Goal: Task Accomplishment & Management: Use online tool/utility

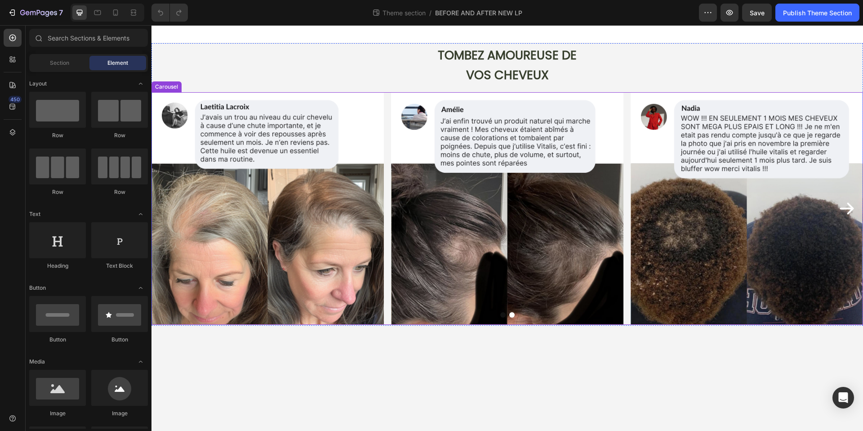
click at [849, 208] on icon "Carousel Next Arrow" at bounding box center [846, 209] width 14 height 12
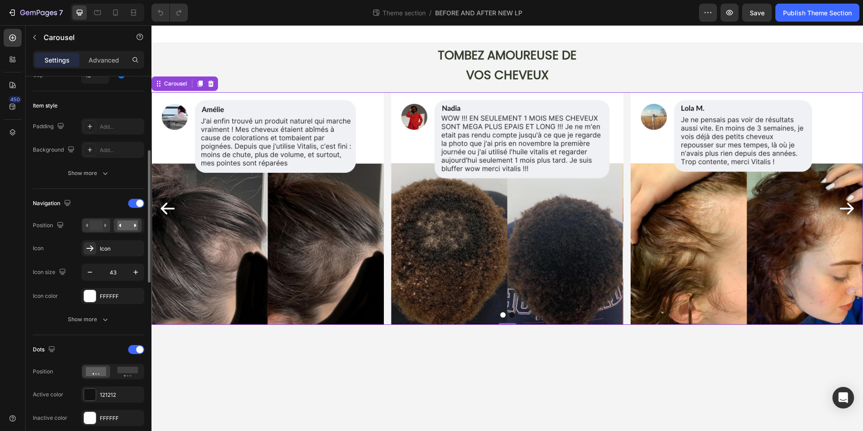
scroll to position [204, 0]
click at [118, 219] on rect at bounding box center [127, 223] width 21 height 10
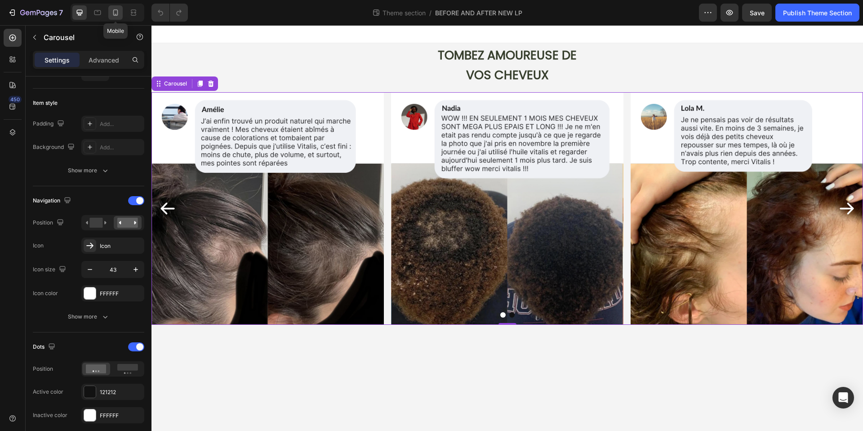
click at [121, 16] on div at bounding box center [115, 12] width 14 height 14
type input "36"
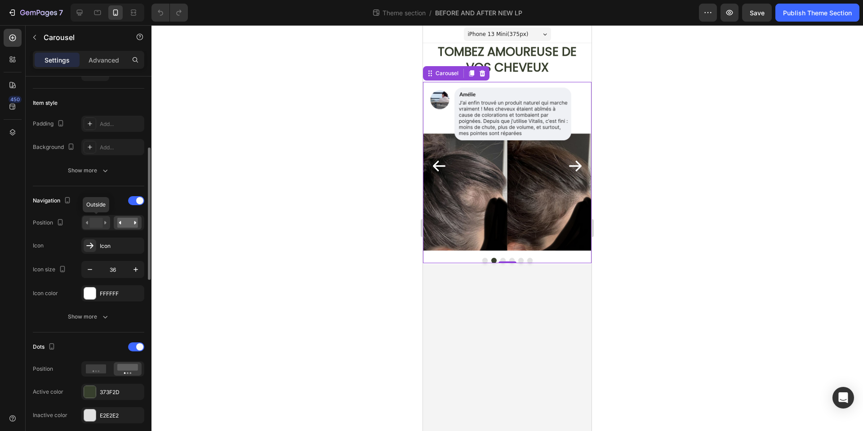
click at [102, 219] on rect at bounding box center [95, 223] width 13 height 10
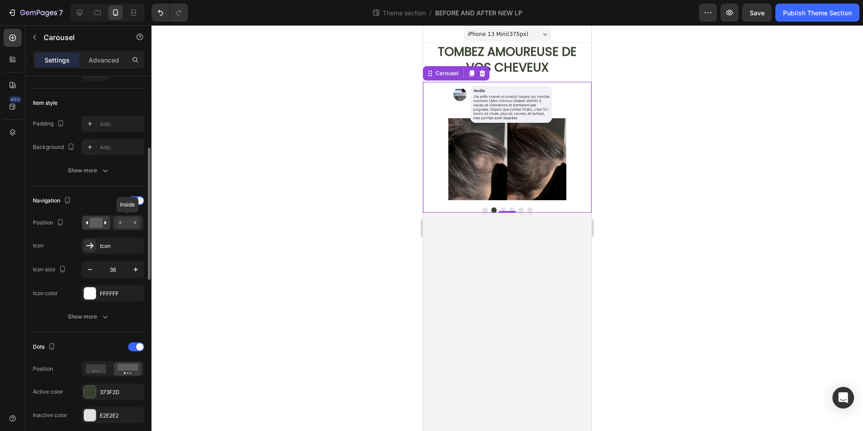
click at [126, 226] on rect at bounding box center [127, 223] width 21 height 10
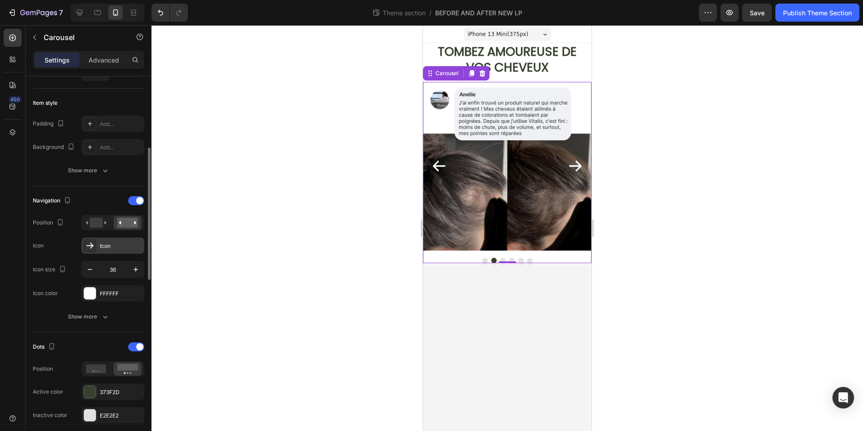
click at [105, 249] on div "Icon" at bounding box center [121, 246] width 42 height 8
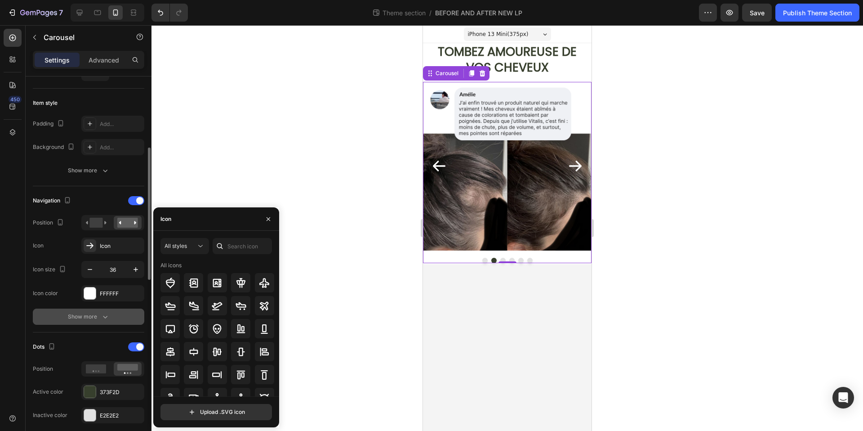
drag, startPoint x: 75, startPoint y: 324, endPoint x: 80, endPoint y: 315, distance: 10.0
click at [75, 324] on div "Show more" at bounding box center [88, 316] width 111 height 16
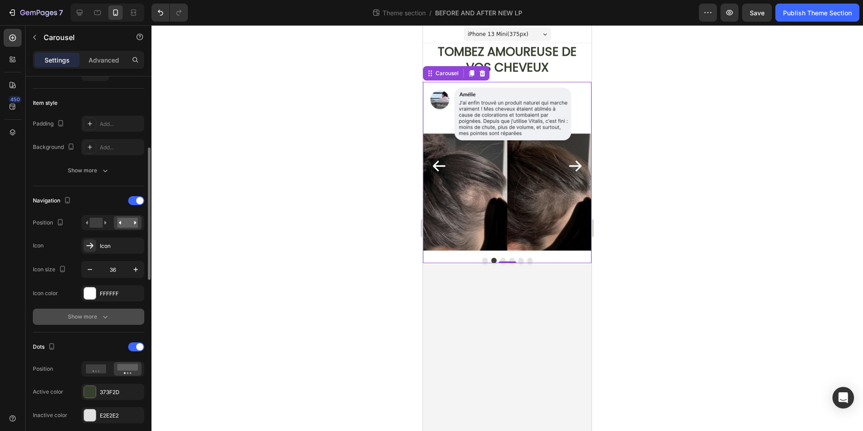
click at [80, 315] on div "Show more" at bounding box center [89, 316] width 42 height 9
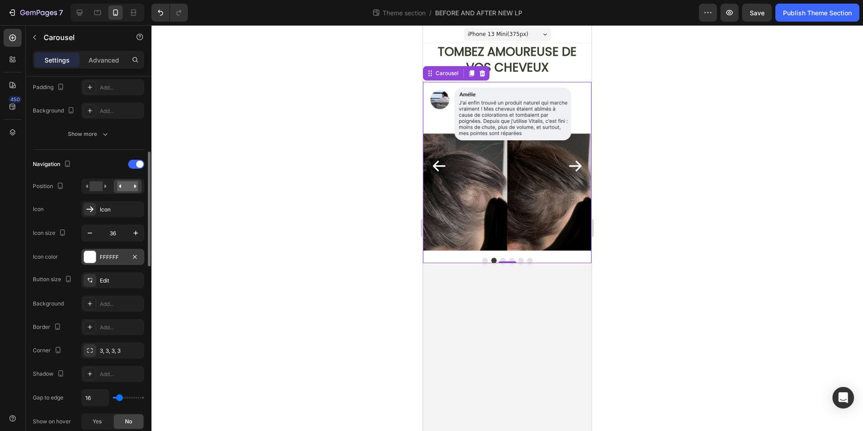
scroll to position [243, 0]
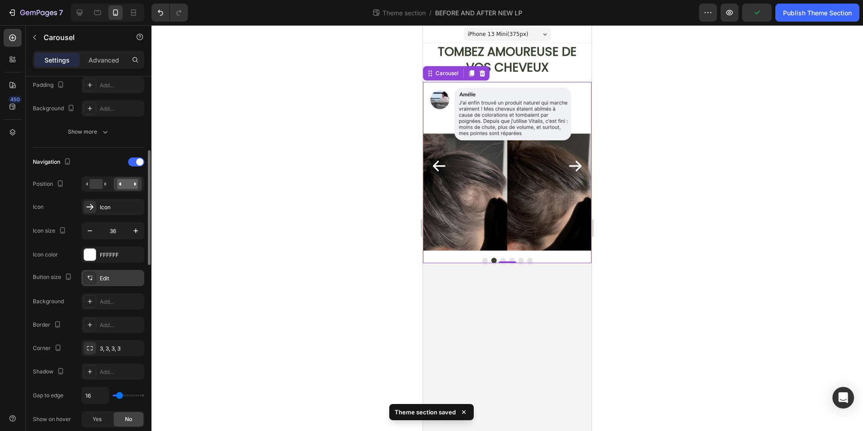
click at [115, 280] on div "Edit" at bounding box center [121, 278] width 42 height 8
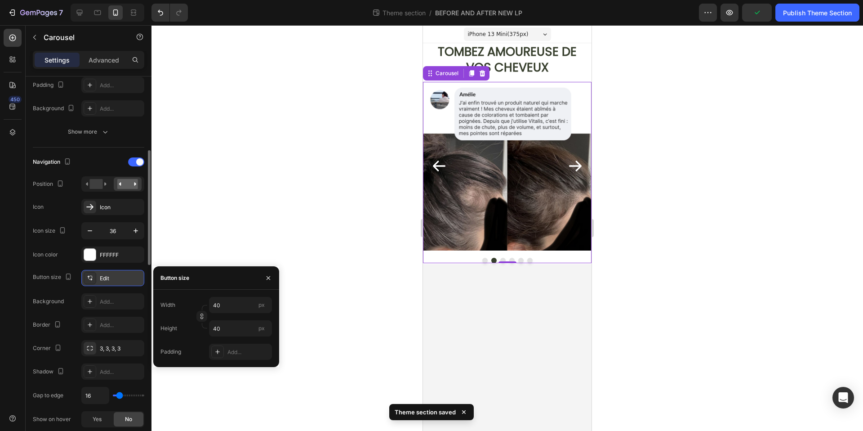
click at [115, 280] on div "Edit" at bounding box center [121, 278] width 42 height 8
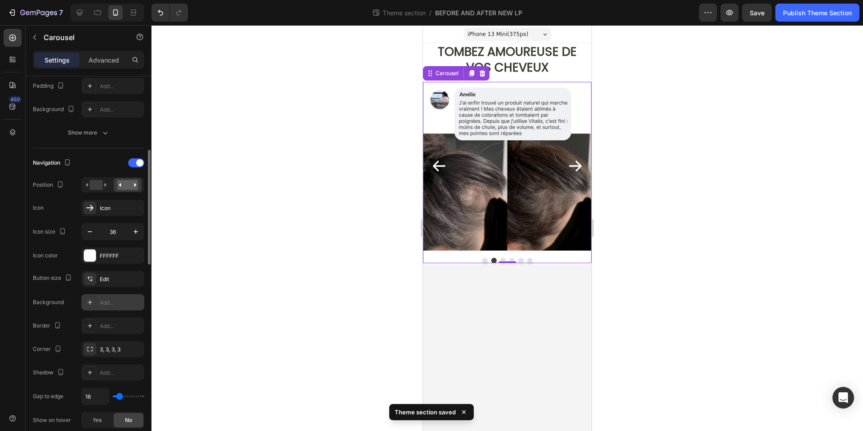
click at [96, 302] on div "Add..." at bounding box center [112, 302] width 63 height 16
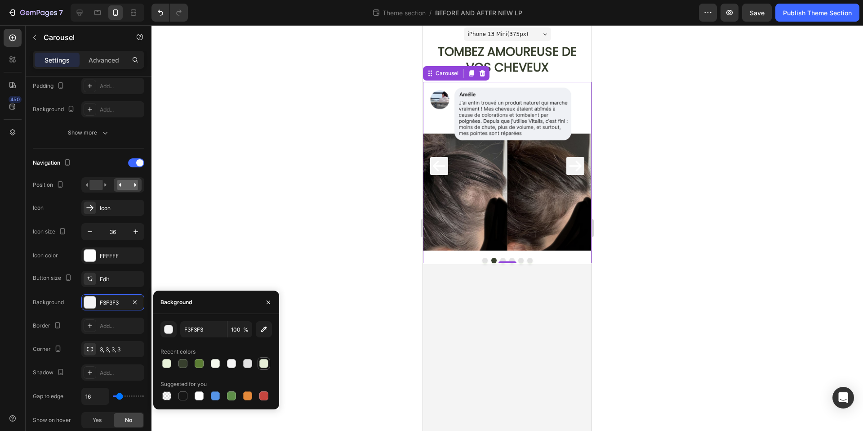
click at [269, 363] on div at bounding box center [263, 363] width 11 height 11
type input "E6EFD7"
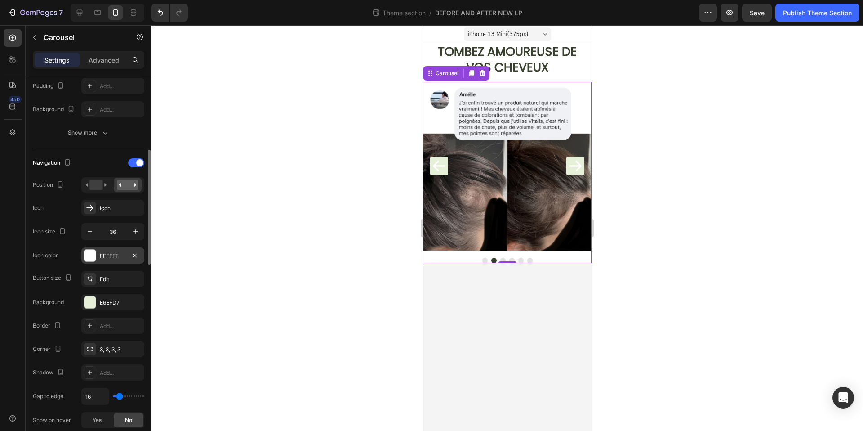
click at [102, 254] on div "FFFFFF" at bounding box center [113, 256] width 26 height 8
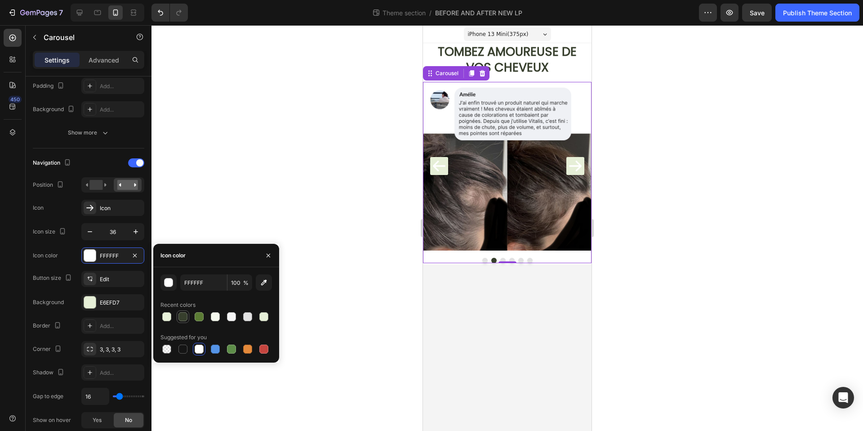
click at [180, 316] on div at bounding box center [182, 316] width 9 height 9
type input "373F2D"
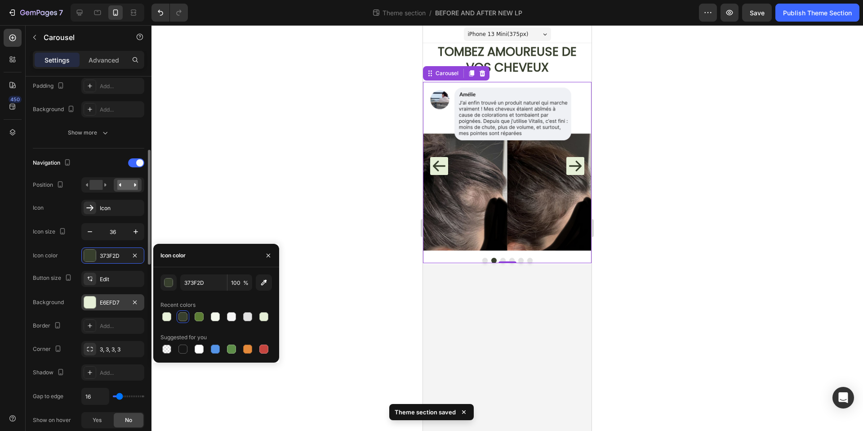
click at [120, 302] on div "E6EFD7" at bounding box center [113, 302] width 26 height 8
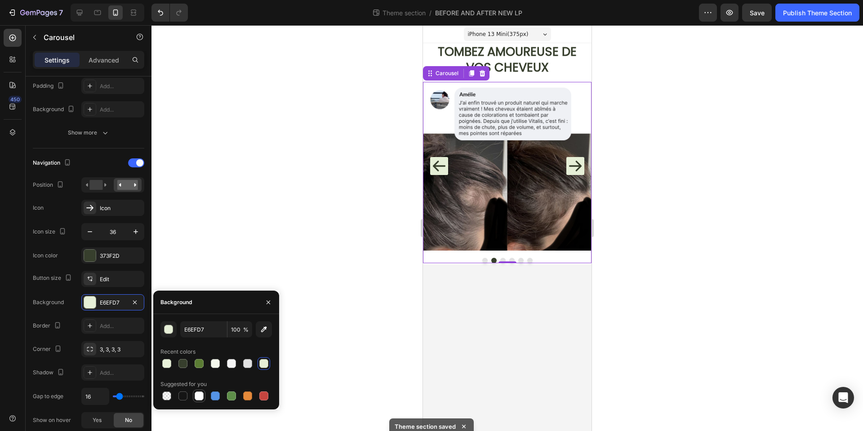
click at [194, 399] on div at bounding box center [199, 395] width 11 height 11
click at [244, 365] on div at bounding box center [247, 363] width 9 height 9
click at [201, 395] on div at bounding box center [199, 395] width 9 height 9
type input "FFFFFF"
click at [114, 301] on div "FFFFFF" at bounding box center [113, 302] width 26 height 8
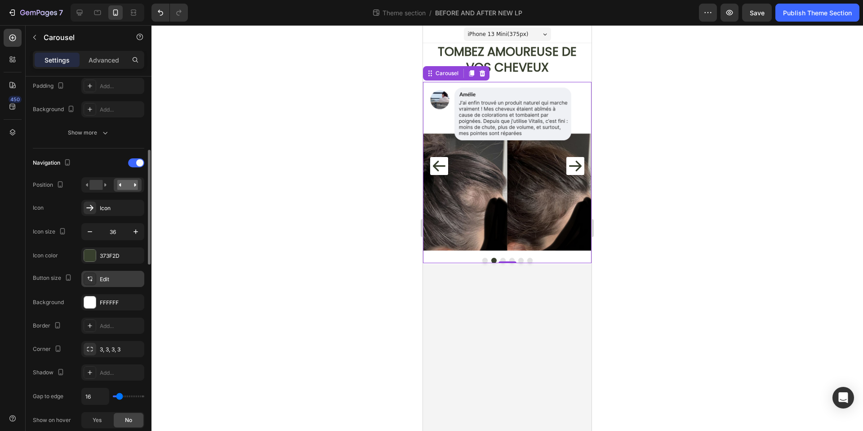
click at [109, 279] on div "Edit" at bounding box center [121, 279] width 42 height 8
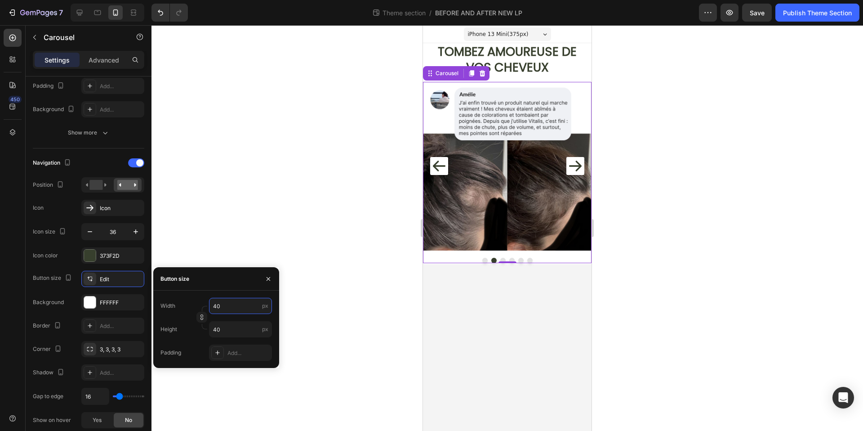
click at [222, 305] on input "40" at bounding box center [240, 306] width 63 height 16
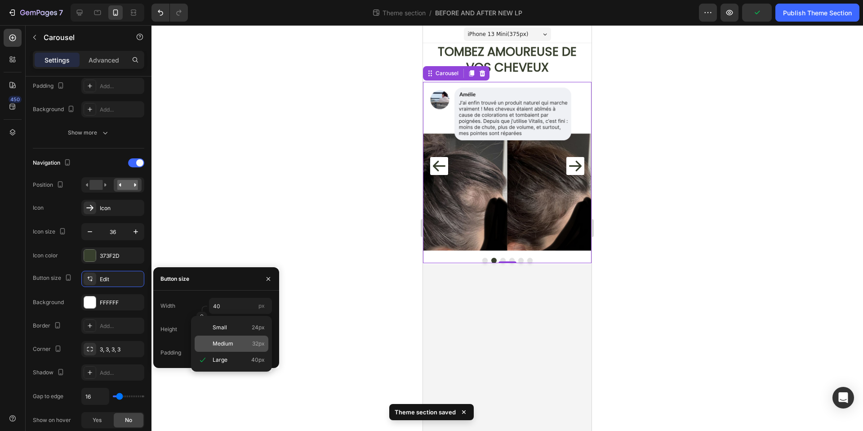
click at [236, 342] on p "Medium 32px" at bounding box center [239, 343] width 52 height 8
type input "32"
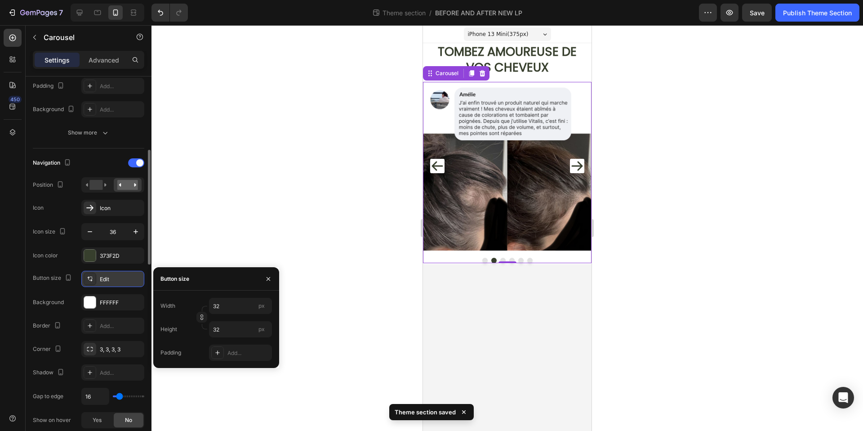
click at [107, 278] on div "Edit" at bounding box center [121, 279] width 42 height 8
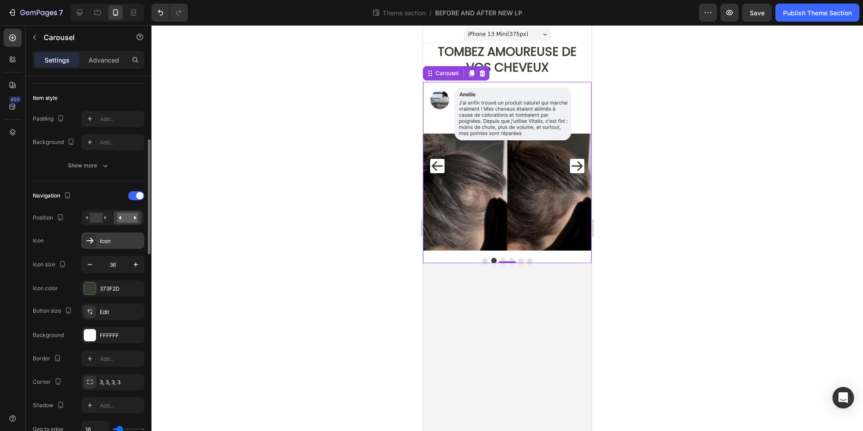
scroll to position [209, 0]
click at [104, 241] on div "Icon" at bounding box center [121, 241] width 42 height 8
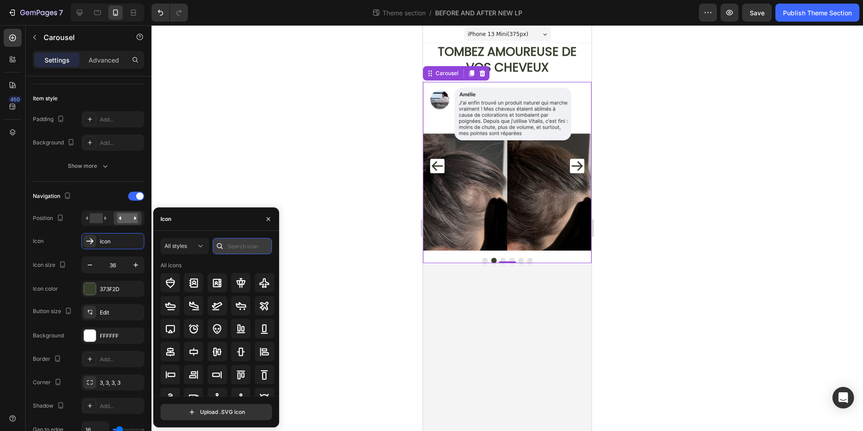
click at [231, 241] on input "text" at bounding box center [242, 246] width 59 height 16
type input "eye"
click at [225, 200] on div at bounding box center [506, 227] width 711 height 405
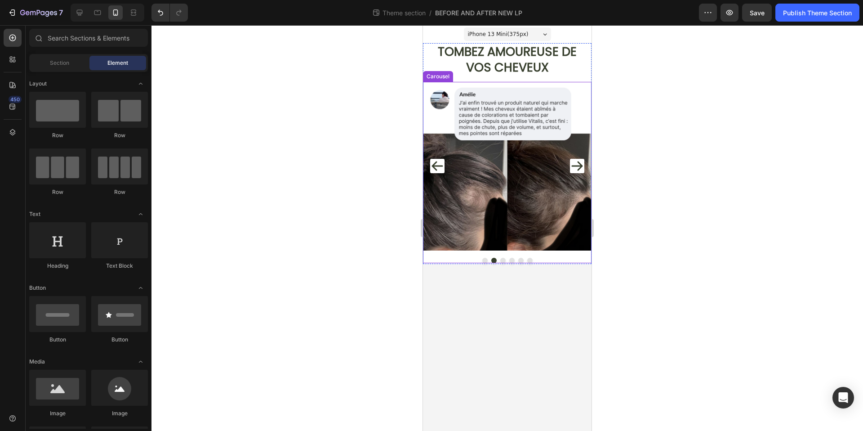
click at [435, 164] on icon "Carousel Back Arrow" at bounding box center [437, 166] width 14 height 16
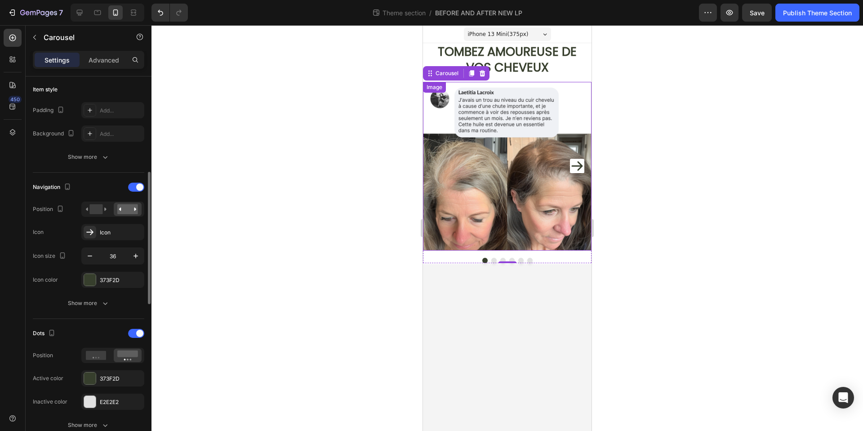
scroll to position [232, 0]
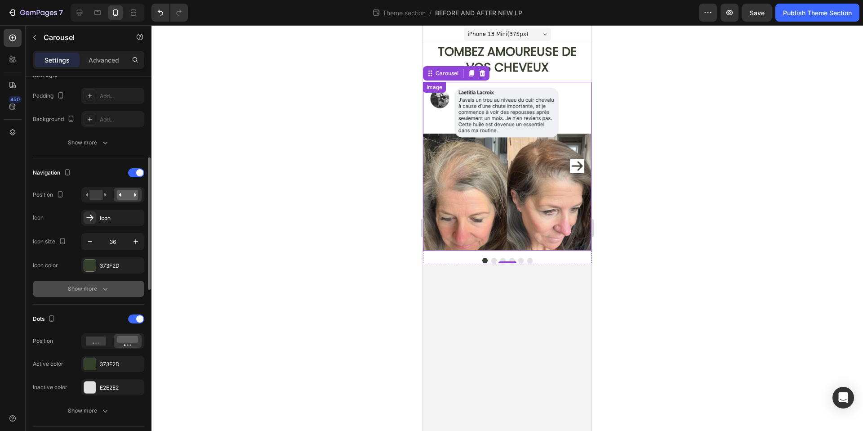
click at [113, 287] on button "Show more" at bounding box center [88, 288] width 111 height 16
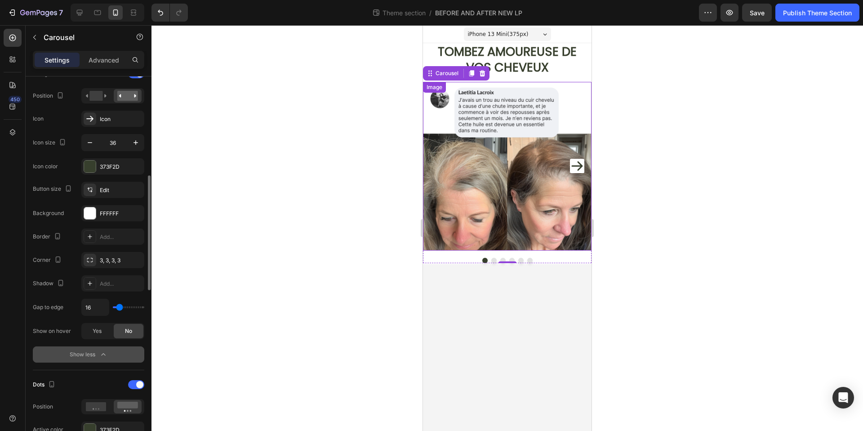
scroll to position [333, 0]
click at [102, 332] on div "Yes" at bounding box center [97, 329] width 30 height 14
click at [123, 331] on div "No" at bounding box center [129, 329] width 30 height 14
type input "41"
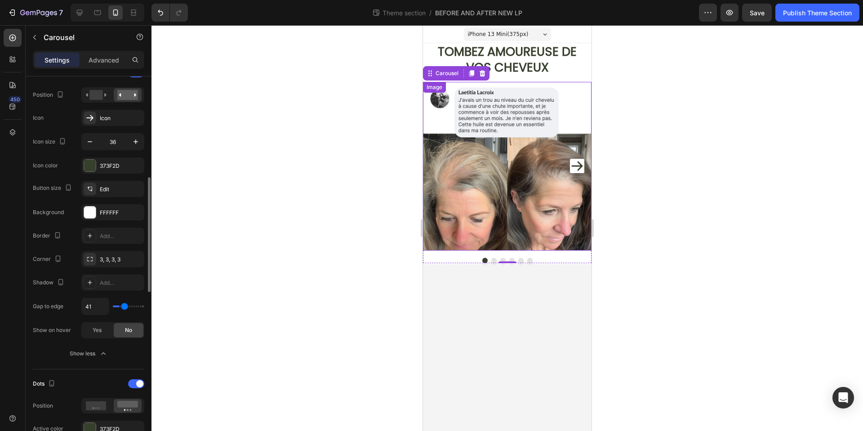
type input "57"
type input "58"
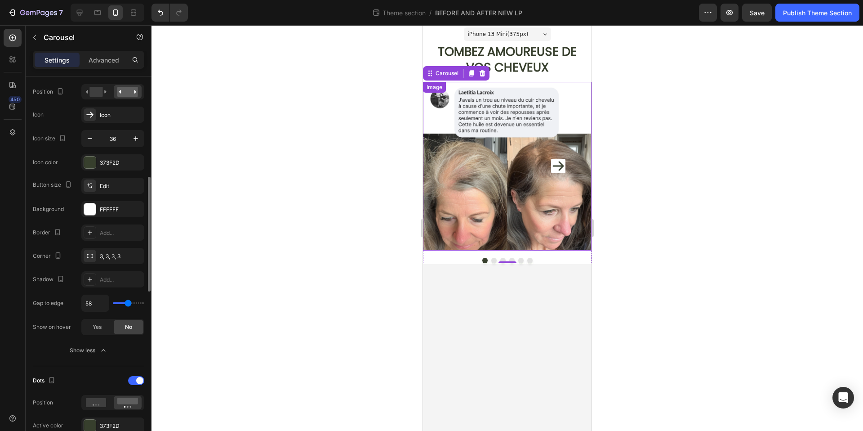
type input "80"
type input "32"
type input "25"
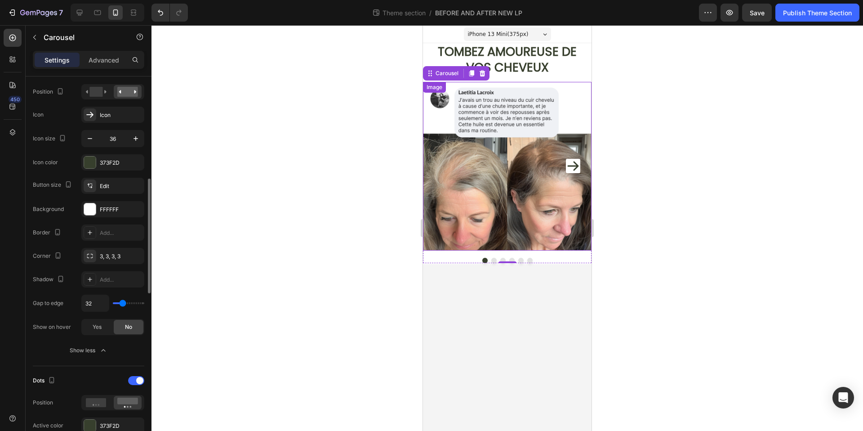
type input "25"
type input "19"
type input "13"
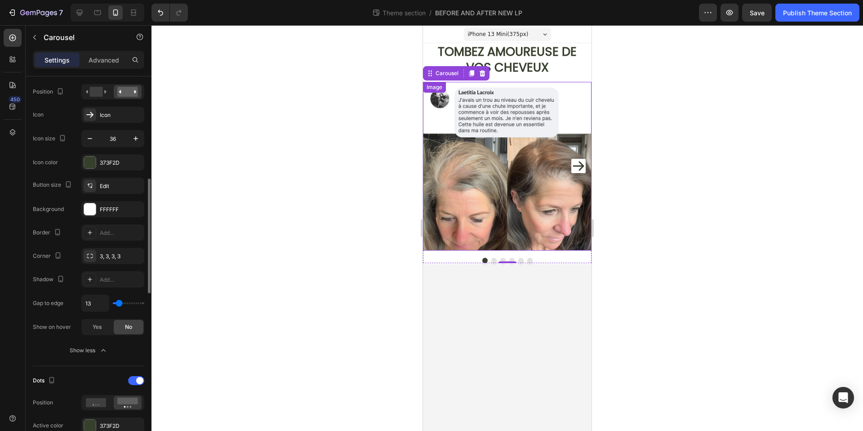
scroll to position [336, 0]
type input "5"
type input "1"
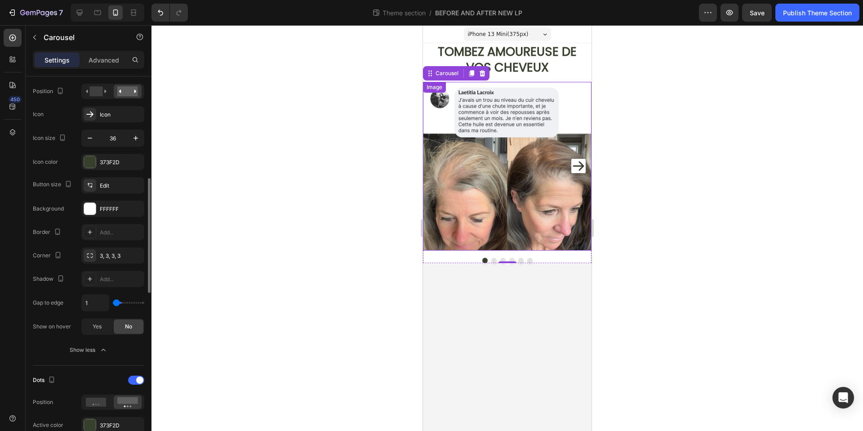
type input "0"
type input "22"
type input "26"
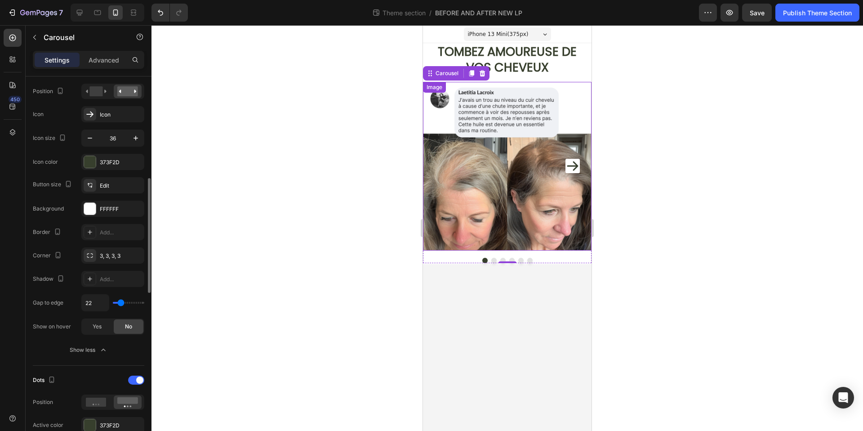
type input "26"
type input "28"
type input "30"
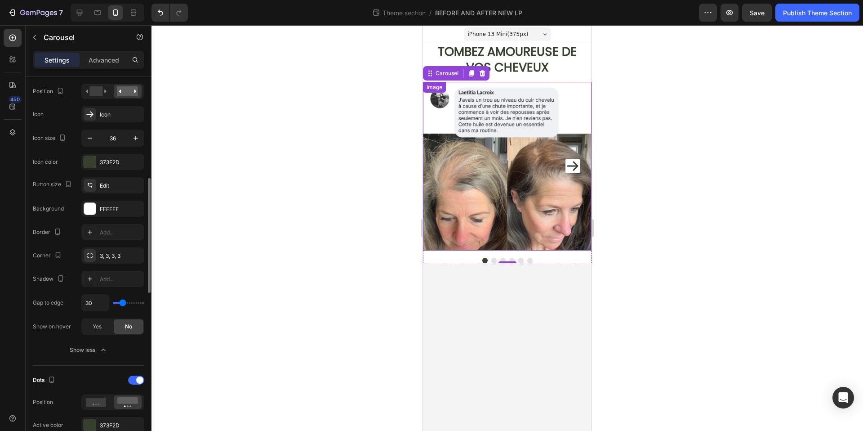
type input "31"
type input "24"
type input "23"
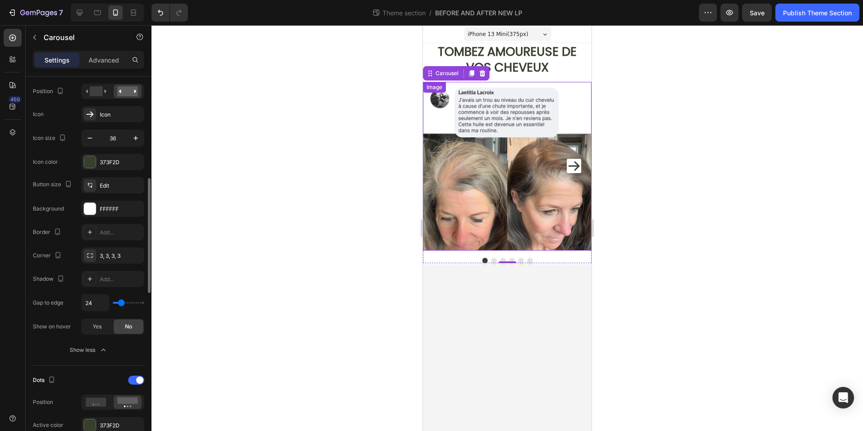
type input "23"
type input "16"
type input "21"
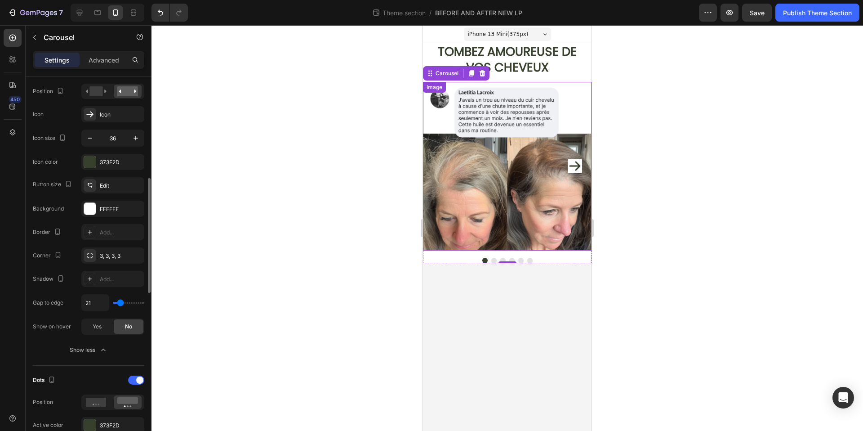
type input "20"
type input "19"
type input "18"
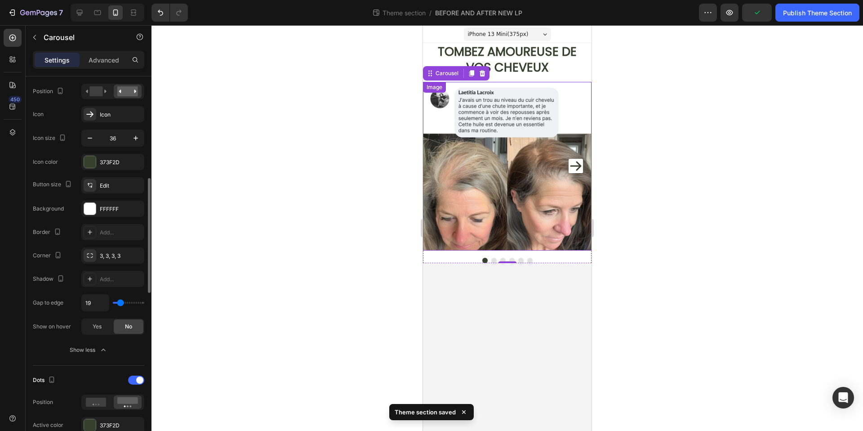
type input "18"
type input "17"
type input "16"
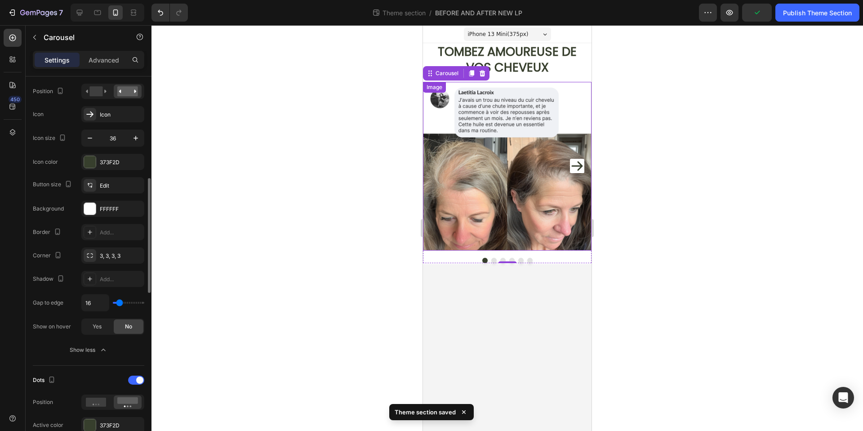
click at [119, 303] on input "range" at bounding box center [128, 303] width 31 height 2
click at [580, 166] on icon "Carousel Next Arrow" at bounding box center [577, 165] width 11 height 9
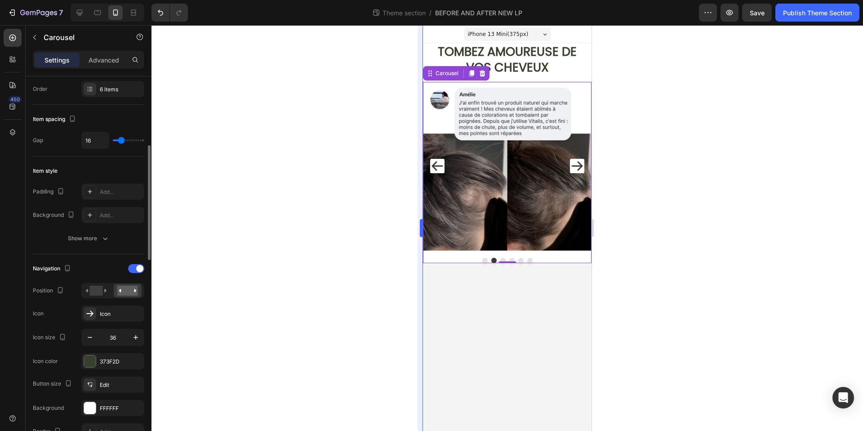
scroll to position [128, 0]
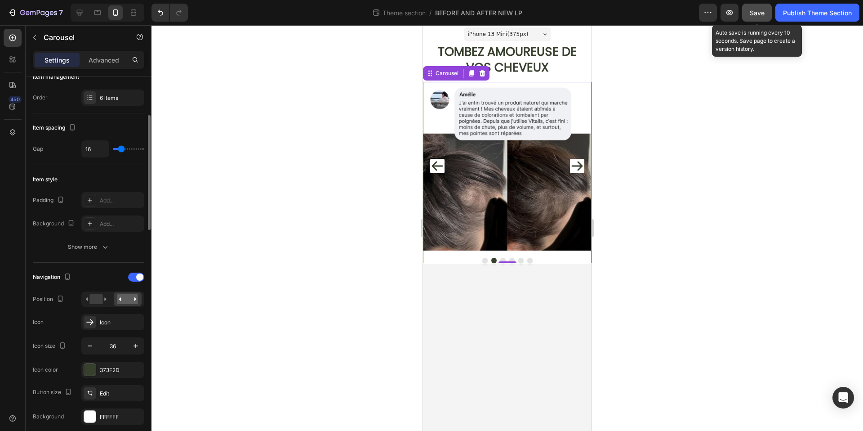
click at [755, 13] on span "Save" at bounding box center [757, 13] width 15 height 8
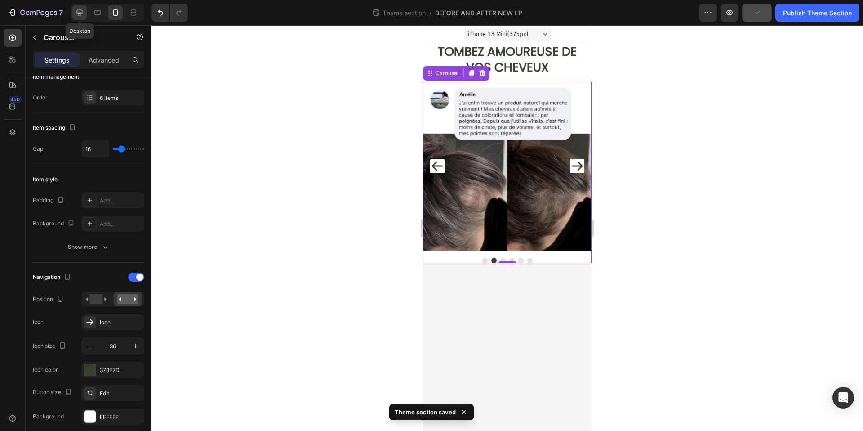
click at [84, 15] on div at bounding box center [79, 12] width 14 height 14
type input "43"
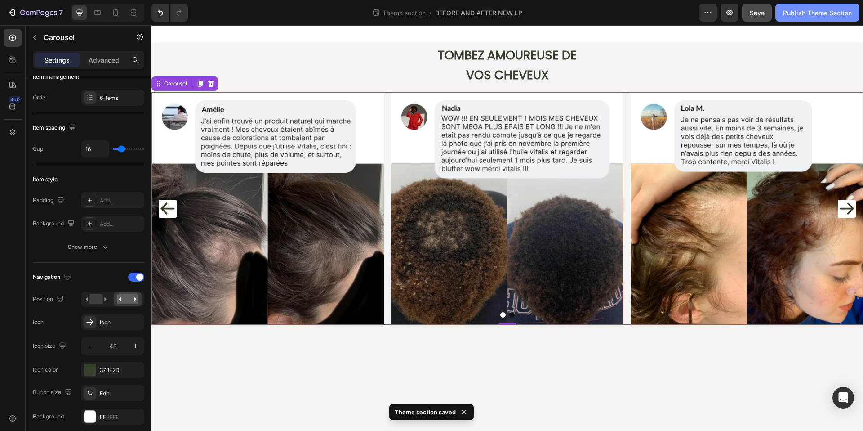
click at [798, 10] on div "Publish Theme Section" at bounding box center [817, 12] width 69 height 9
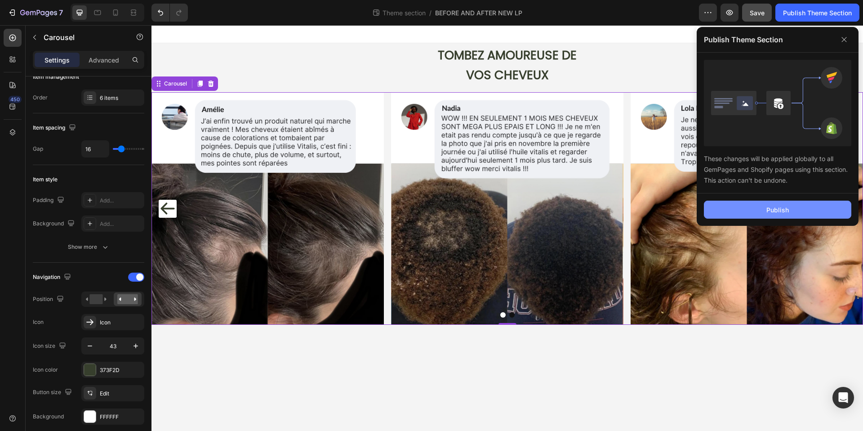
click at [781, 214] on button "Publish" at bounding box center [777, 209] width 147 height 18
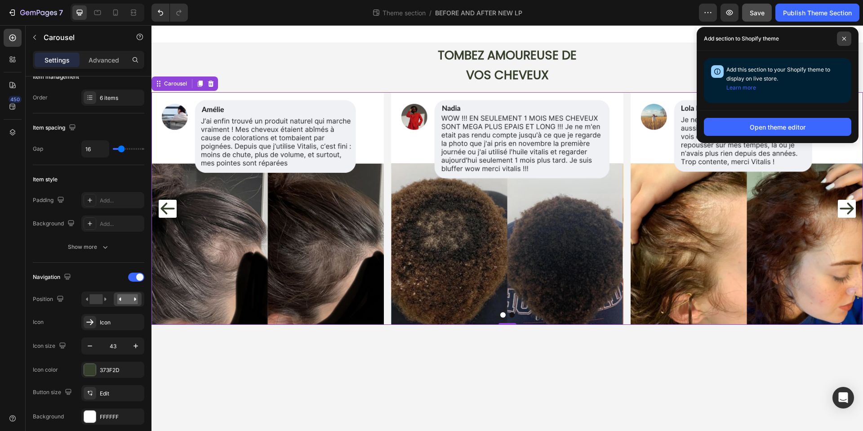
click at [845, 31] on span at bounding box center [844, 38] width 14 height 14
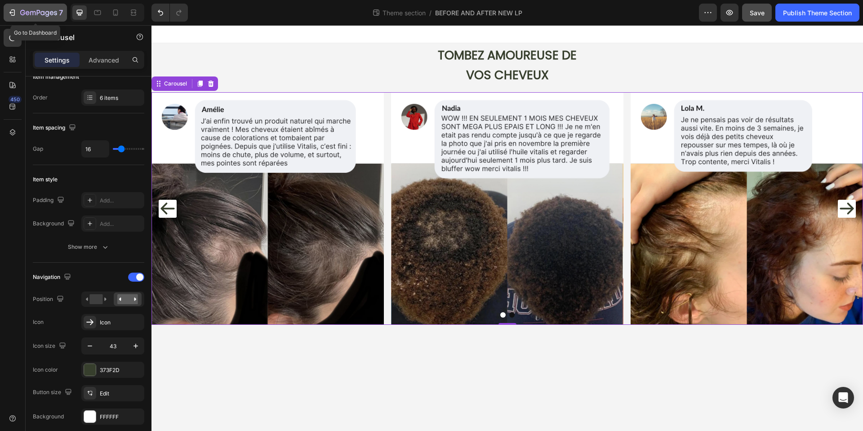
click at [21, 10] on icon "button" at bounding box center [22, 12] width 5 height 5
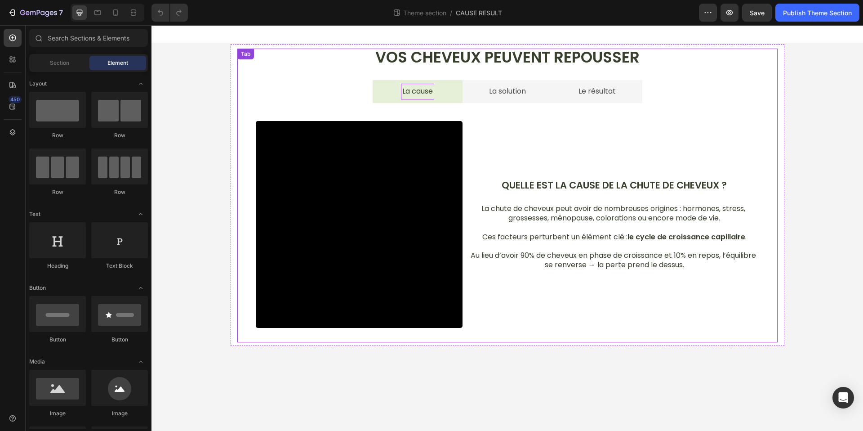
click at [404, 94] on p "La cause" at bounding box center [417, 91] width 31 height 13
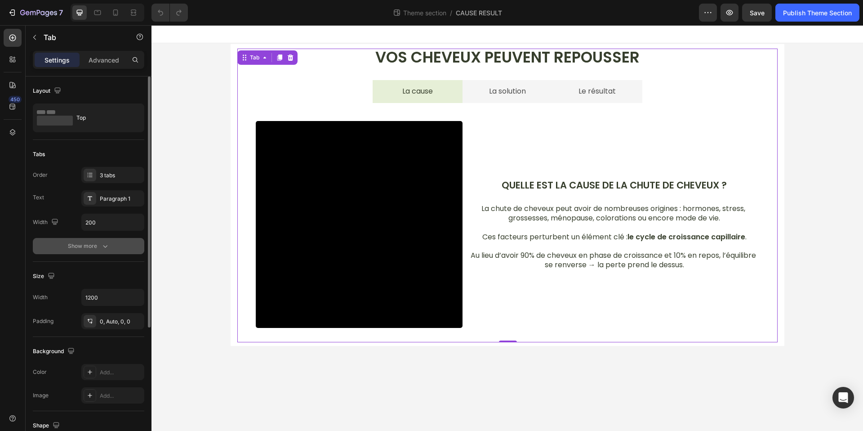
click at [103, 247] on icon "button" at bounding box center [105, 245] width 9 height 9
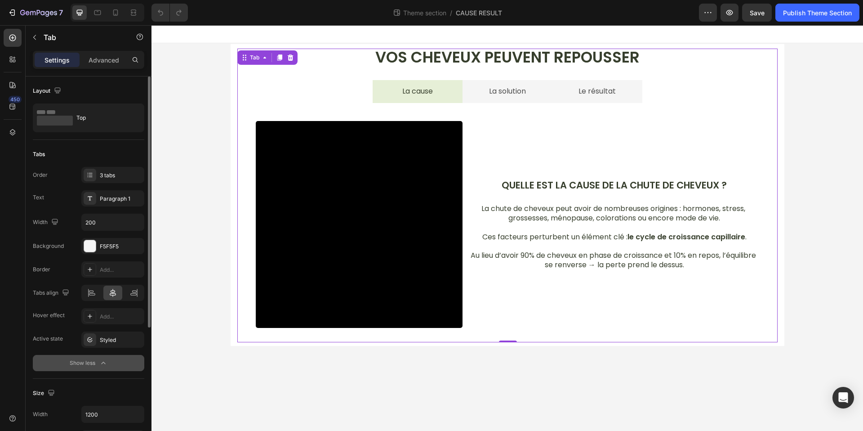
click at [101, 359] on icon "button" at bounding box center [103, 362] width 9 height 9
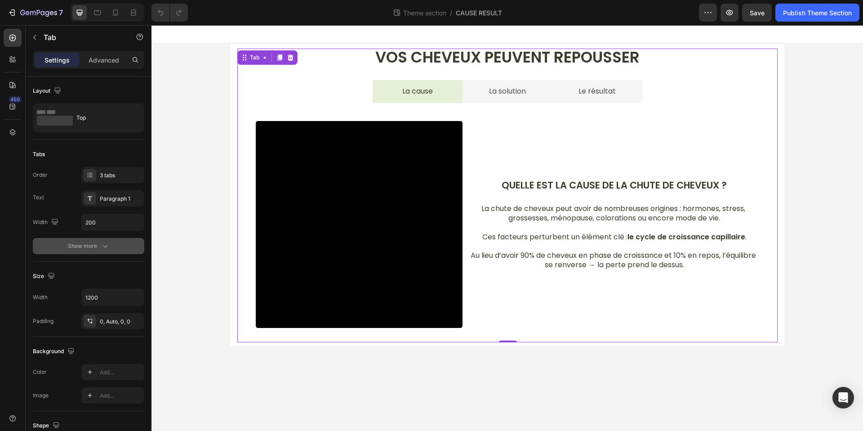
click at [453, 89] on li "La cause" at bounding box center [418, 91] width 90 height 23
click at [102, 247] on icon "button" at bounding box center [105, 245] width 9 height 9
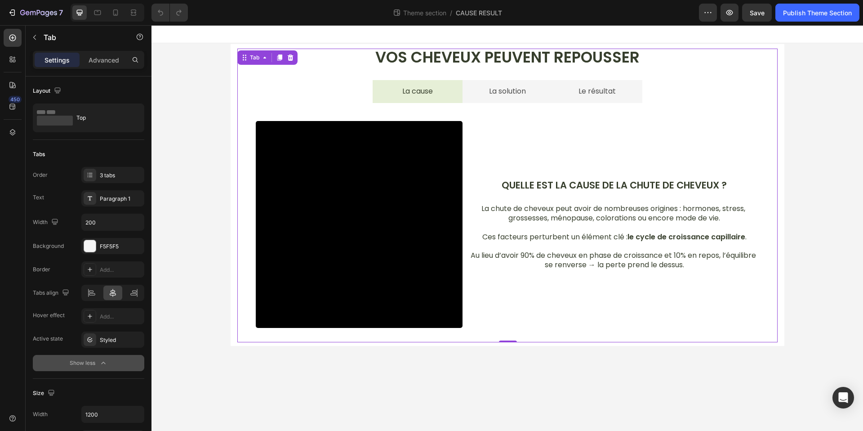
click at [91, 365] on div "Show less" at bounding box center [89, 362] width 38 height 9
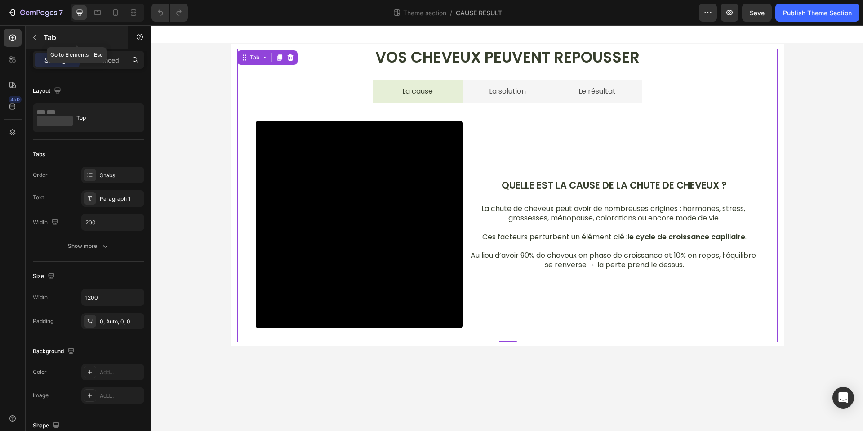
click at [42, 36] on div "Tab" at bounding box center [77, 37] width 102 height 23
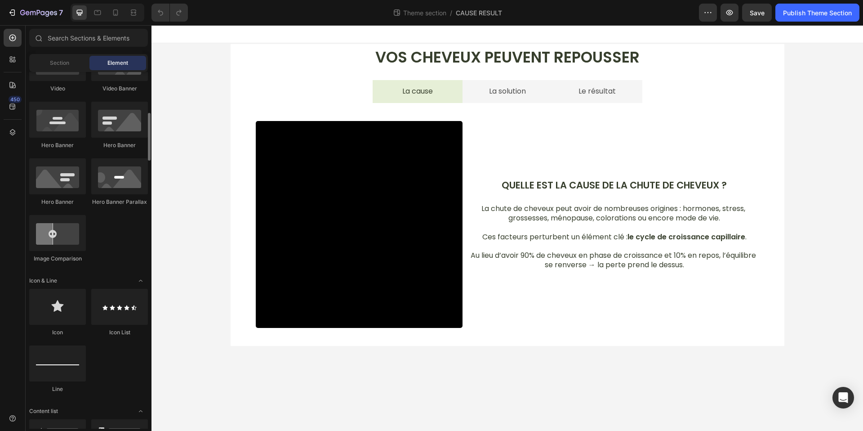
scroll to position [434, 0]
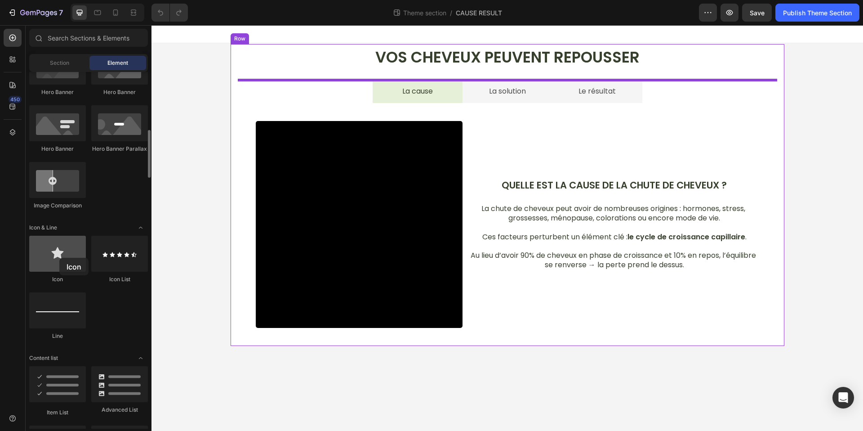
click at [59, 258] on div at bounding box center [57, 253] width 57 height 36
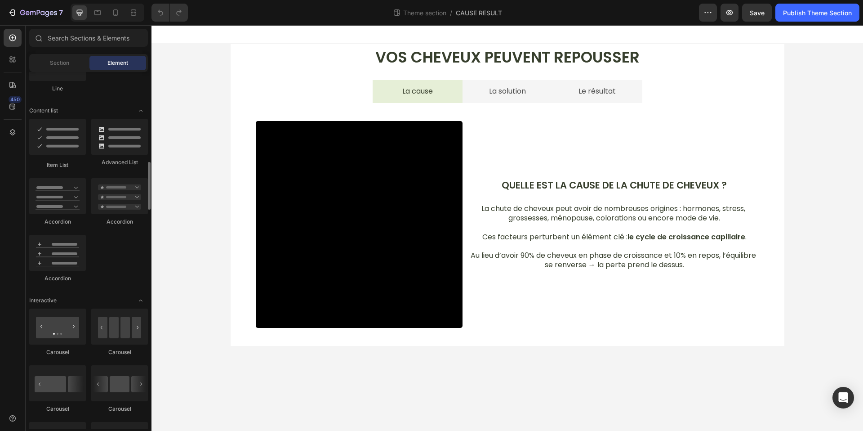
scroll to position [683, 0]
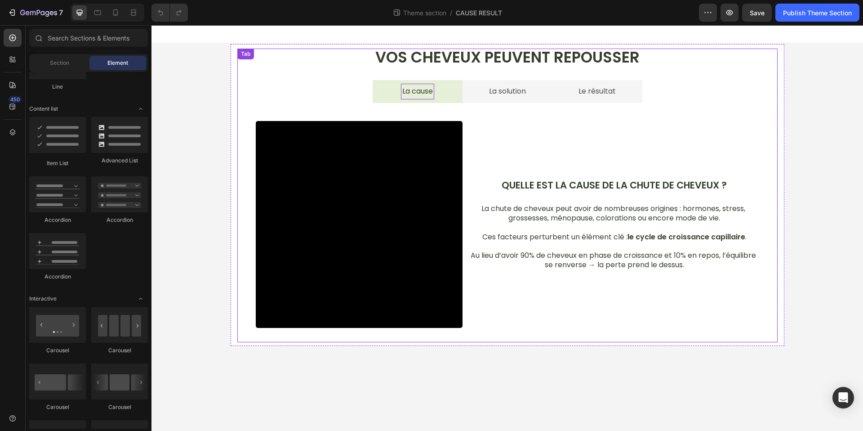
click at [430, 94] on p "La cause" at bounding box center [417, 91] width 31 height 13
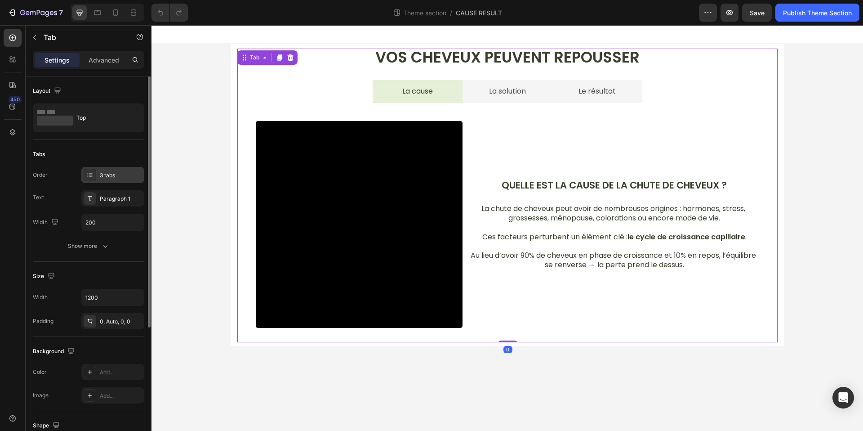
click at [116, 173] on div "3 tabs" at bounding box center [121, 175] width 42 height 8
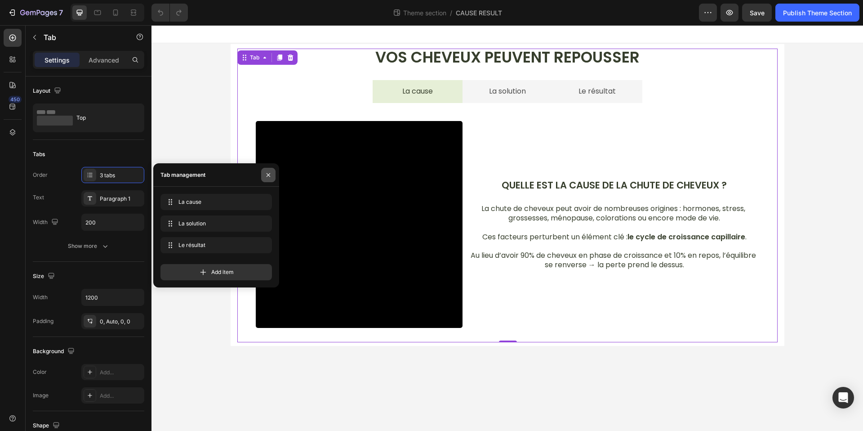
click at [265, 173] on icon "button" at bounding box center [268, 174] width 7 height 7
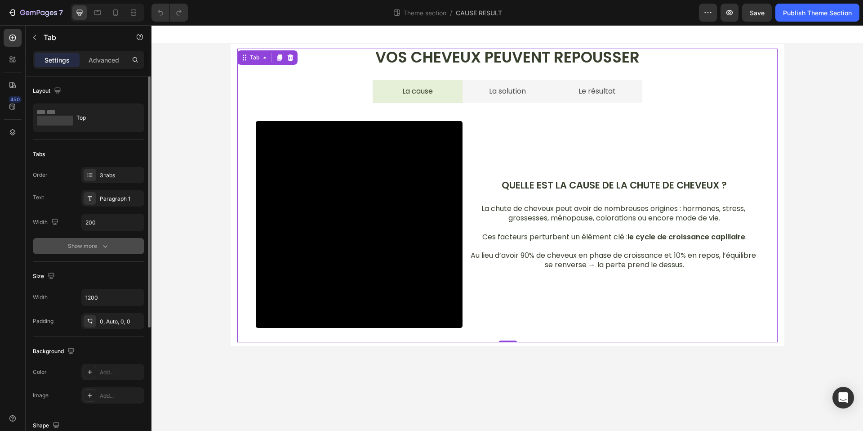
click at [103, 240] on button "Show more" at bounding box center [88, 246] width 111 height 16
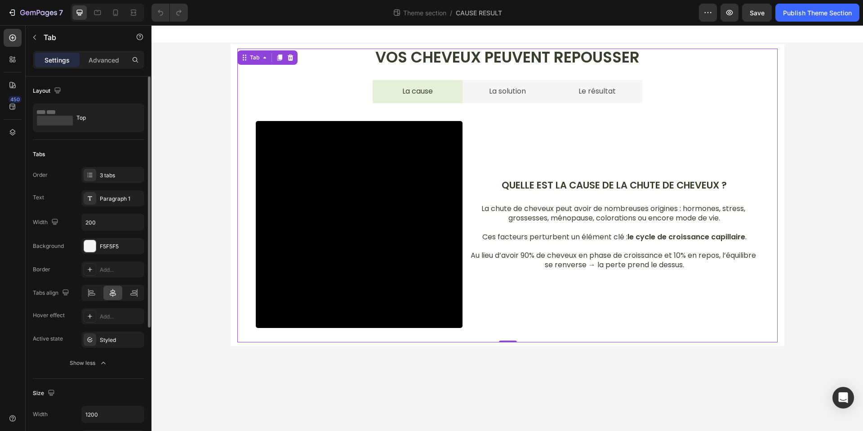
click at [97, 360] on div "Show less" at bounding box center [89, 362] width 38 height 9
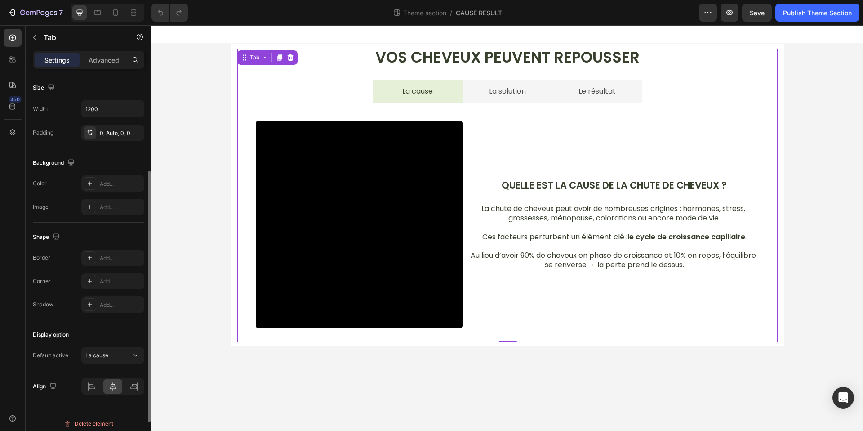
scroll to position [195, 0]
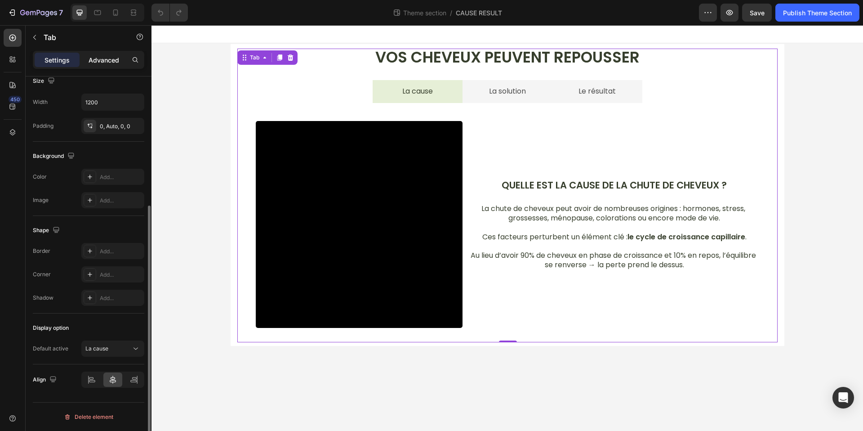
click at [108, 64] on div "Advanced" at bounding box center [103, 60] width 45 height 14
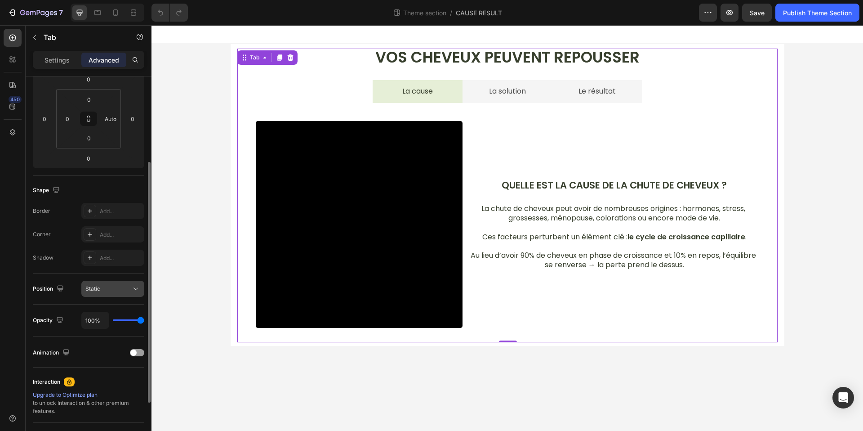
scroll to position [130, 0]
click at [127, 291] on div "Static" at bounding box center [108, 290] width 46 height 8
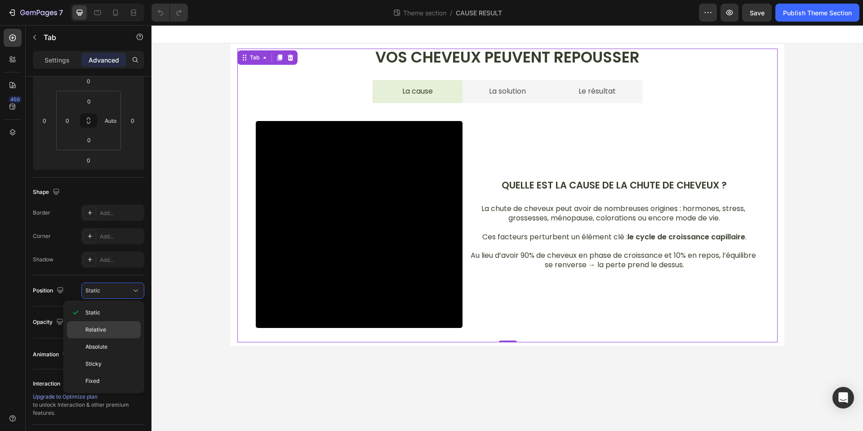
click at [107, 324] on div "Relative" at bounding box center [104, 329] width 74 height 17
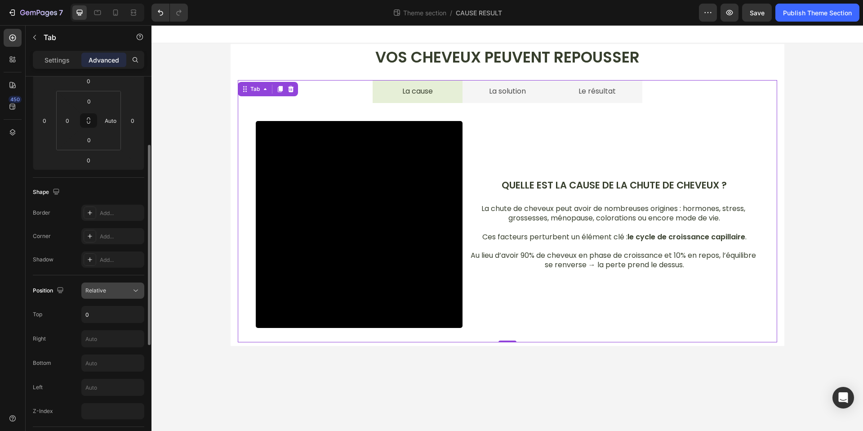
click at [111, 290] on div "Relative" at bounding box center [108, 290] width 46 height 8
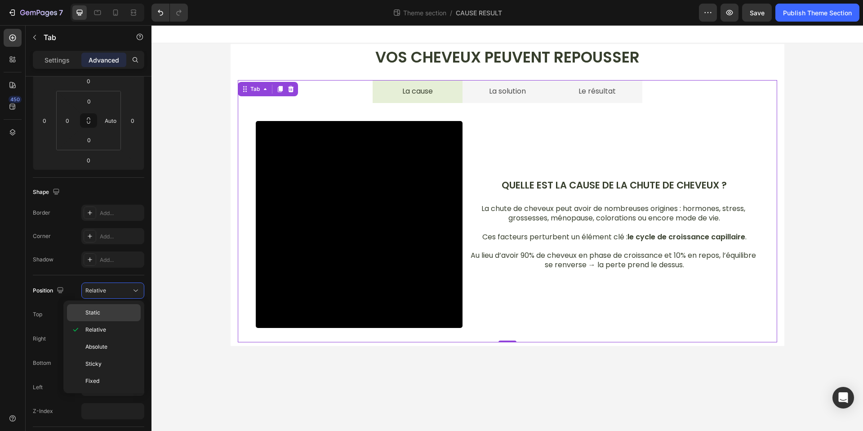
click at [95, 311] on span "Static" at bounding box center [92, 312] width 15 height 8
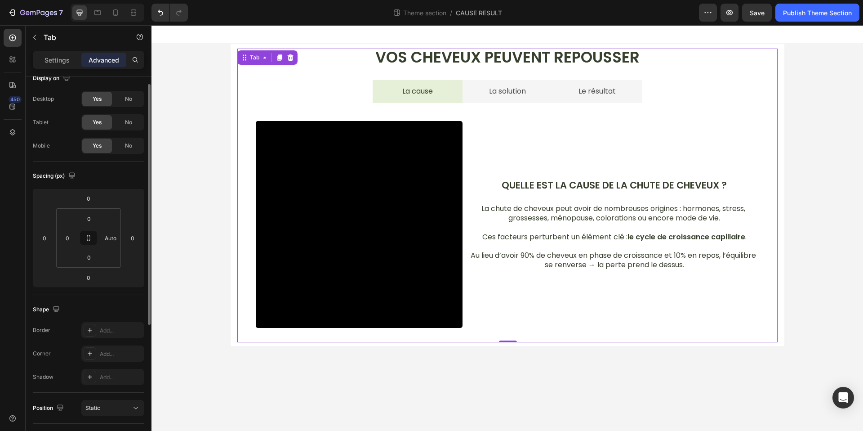
scroll to position [0, 0]
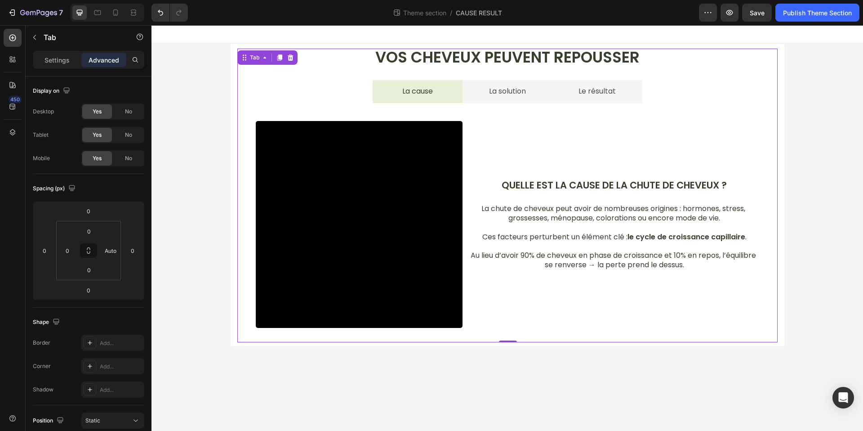
click at [675, 103] on div "Video Quelle est la cause de la chute de cheveux ? Text Block La chute de cheve…" at bounding box center [507, 222] width 539 height 239
click at [613, 94] on p "Le résultat" at bounding box center [596, 91] width 37 height 13
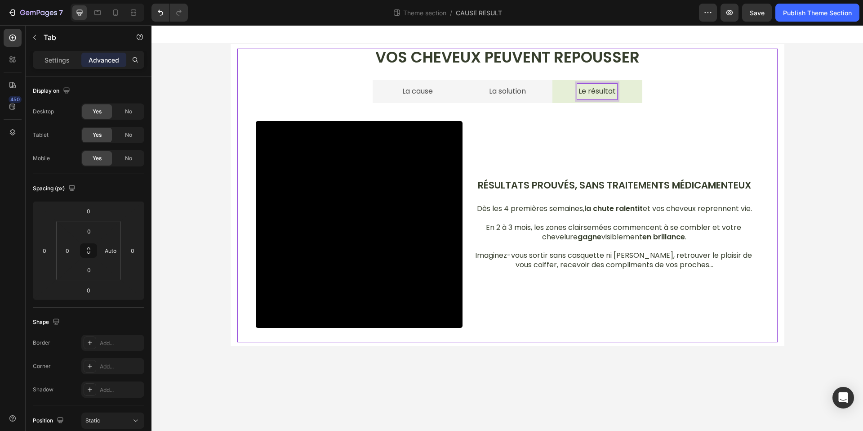
click at [452, 92] on li "La cause" at bounding box center [418, 91] width 90 height 23
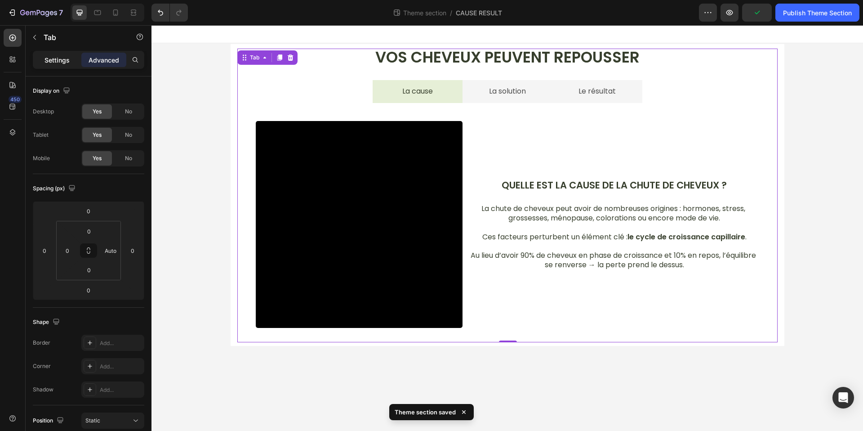
click at [67, 57] on p "Settings" at bounding box center [56, 59] width 25 height 9
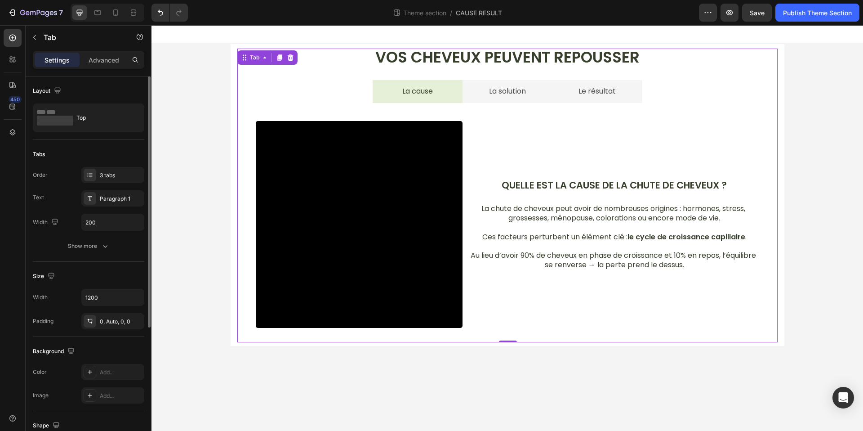
click at [98, 235] on div "Order 3 tabs Text Paragraph 1 Width 200 Show more" at bounding box center [88, 210] width 111 height 87
click at [96, 244] on div "Show more" at bounding box center [89, 245] width 42 height 9
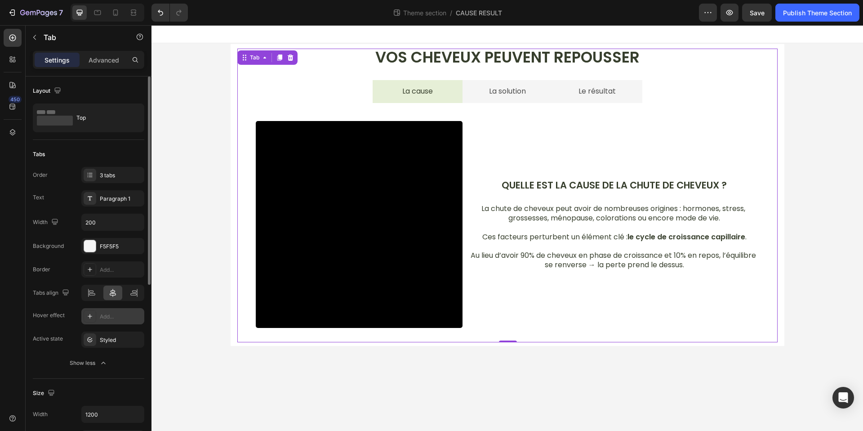
click at [97, 315] on div "Add..." at bounding box center [112, 316] width 63 height 16
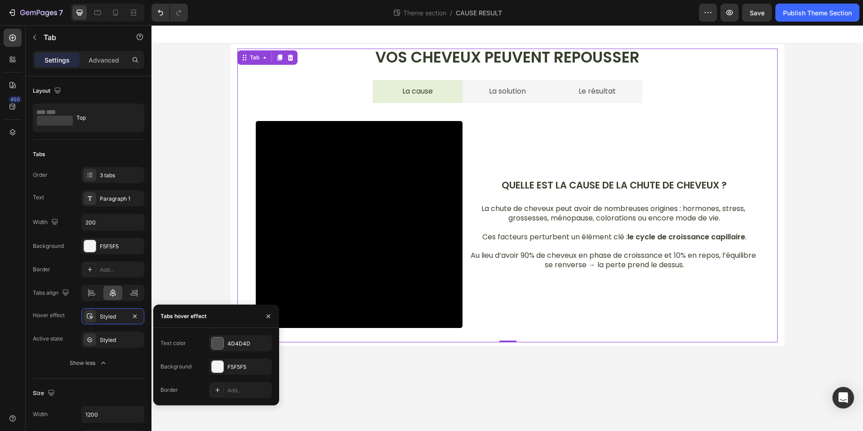
click at [481, 96] on li "La solution" at bounding box center [507, 91] width 90 height 23
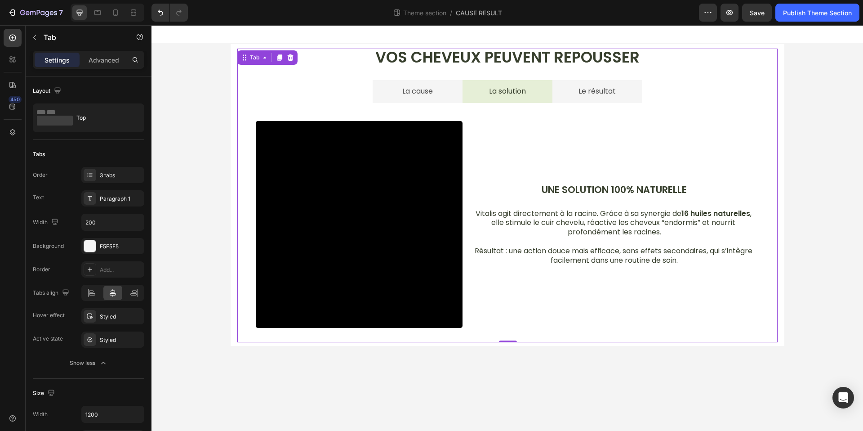
click at [452, 93] on li "La cause" at bounding box center [418, 91] width 90 height 23
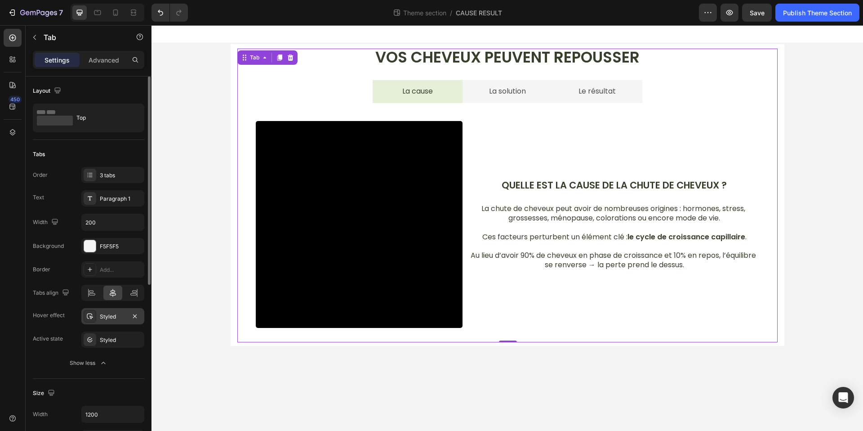
click at [117, 318] on div "Styled" at bounding box center [113, 316] width 26 height 8
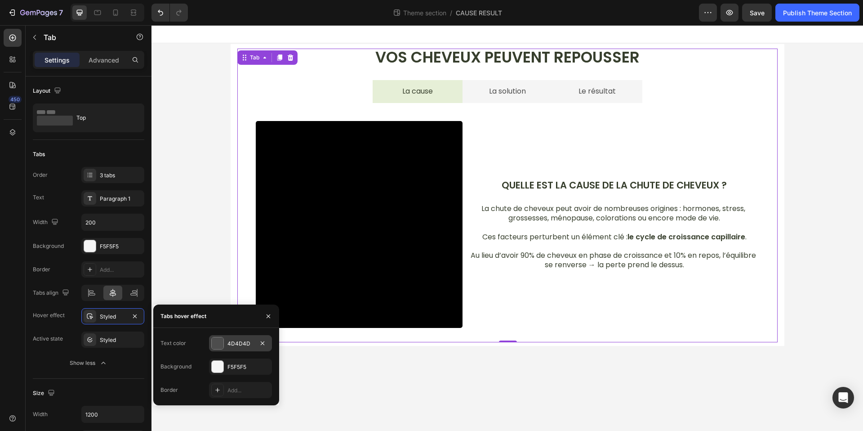
click at [231, 342] on div "4D4D4D" at bounding box center [240, 343] width 26 height 8
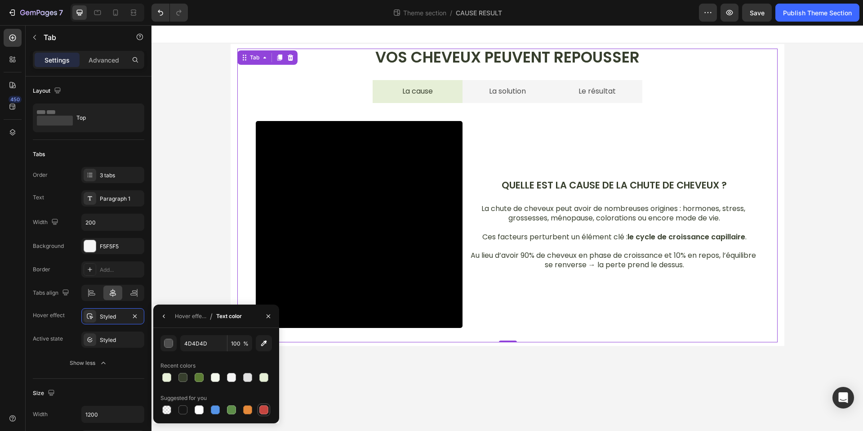
click at [262, 408] on div at bounding box center [263, 409] width 9 height 9
type input "C5453F"
click at [480, 98] on li "La solution" at bounding box center [507, 91] width 90 height 23
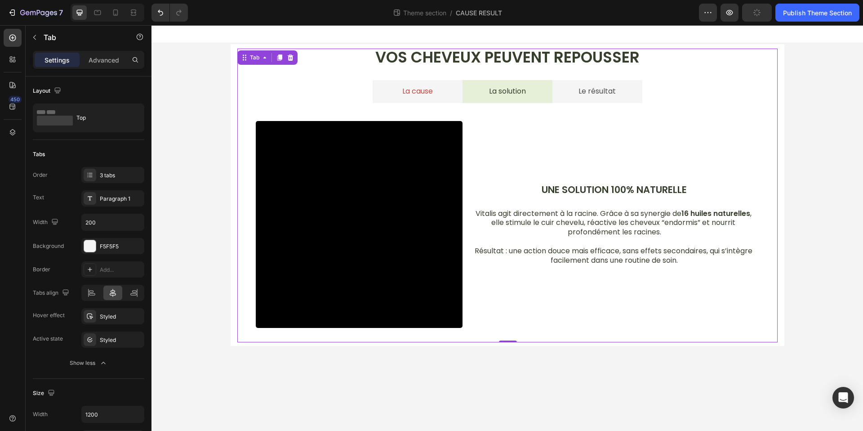
click at [435, 94] on li "La cause" at bounding box center [418, 91] width 90 height 23
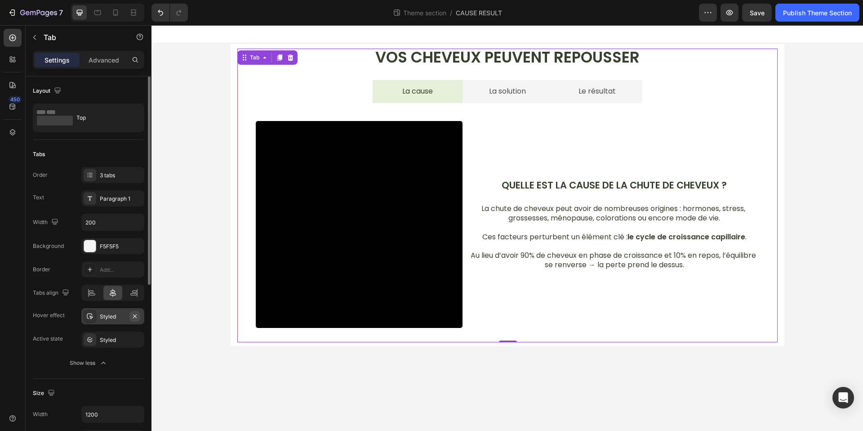
click at [134, 315] on icon "button" at bounding box center [135, 316] width 4 height 4
click at [115, 333] on div "Styled" at bounding box center [112, 339] width 63 height 16
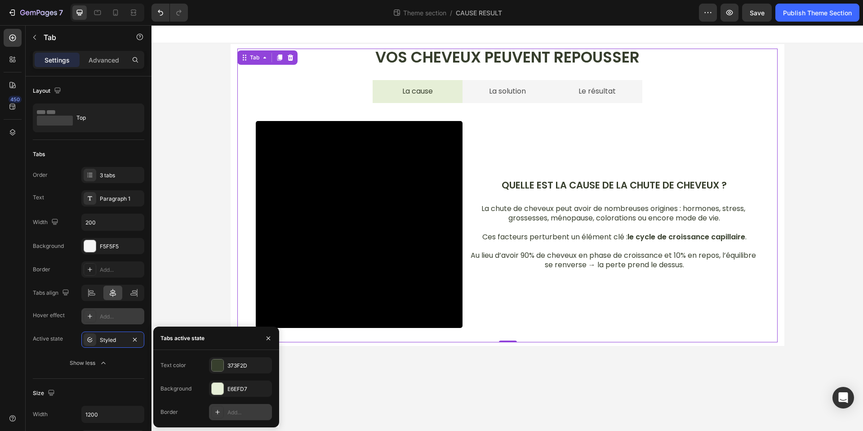
click at [225, 406] on div "Add..." at bounding box center [240, 412] width 63 height 16
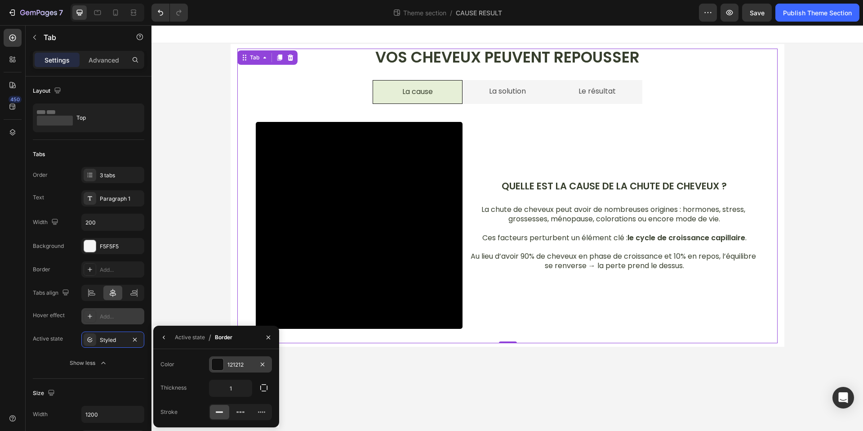
click at [222, 364] on div at bounding box center [218, 364] width 12 height 12
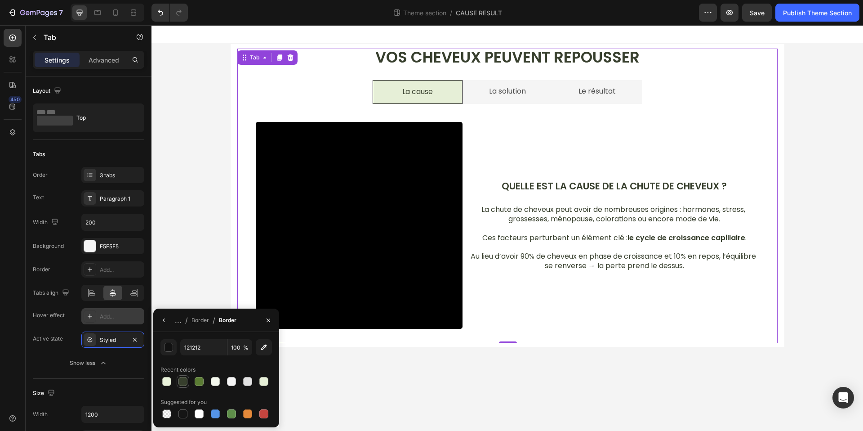
click at [184, 379] on div at bounding box center [182, 381] width 9 height 9
click at [181, 379] on div at bounding box center [182, 381] width 9 height 9
click at [164, 379] on div at bounding box center [166, 381] width 9 height 9
click at [194, 381] on div at bounding box center [199, 381] width 11 height 11
click at [266, 417] on div at bounding box center [263, 413] width 9 height 9
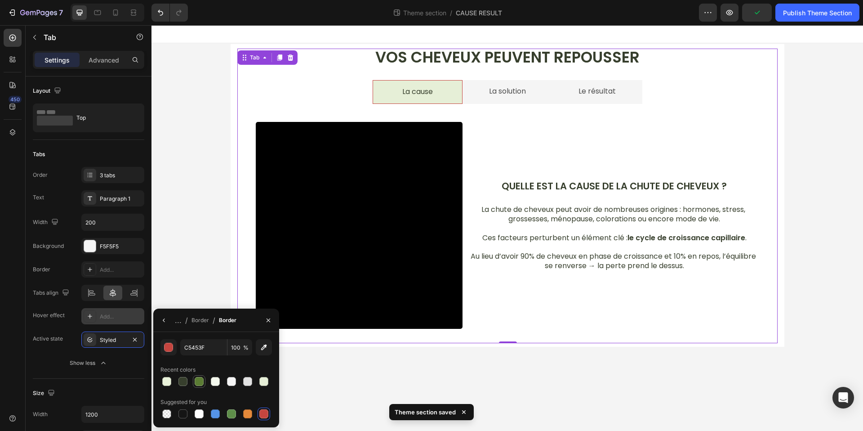
click at [198, 382] on div at bounding box center [199, 381] width 9 height 9
click at [184, 381] on div at bounding box center [182, 381] width 9 height 9
type input "373F2D"
click at [266, 315] on button "button" at bounding box center [268, 320] width 14 height 14
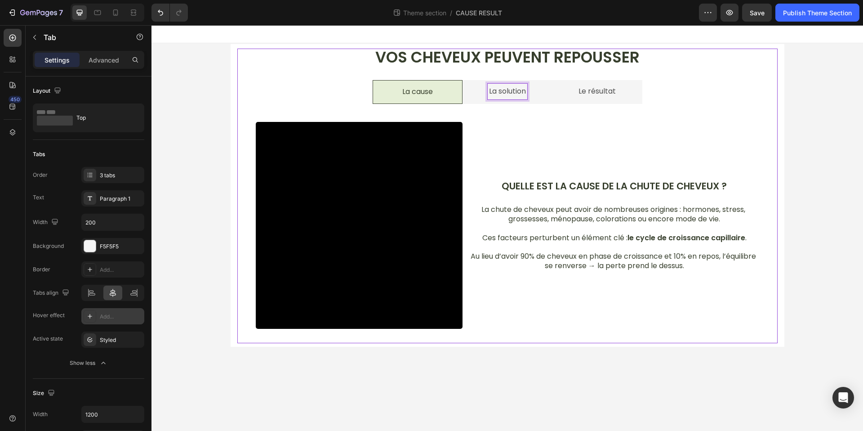
click at [475, 100] on li "La solution" at bounding box center [507, 92] width 90 height 24
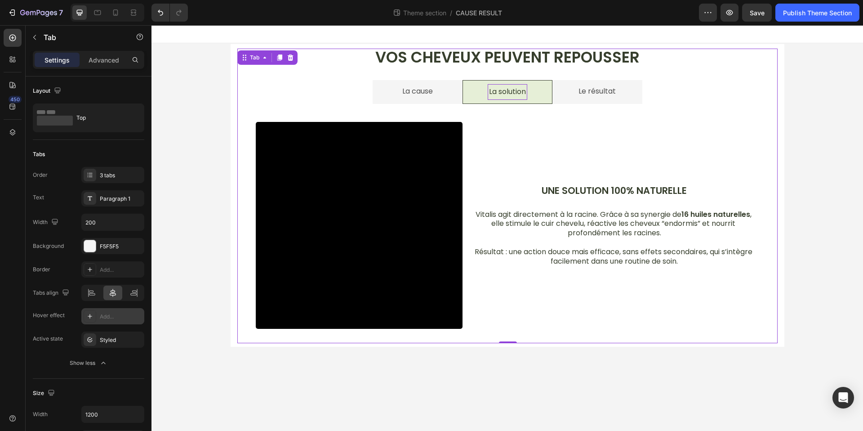
click at [440, 98] on li "La cause" at bounding box center [418, 92] width 90 height 24
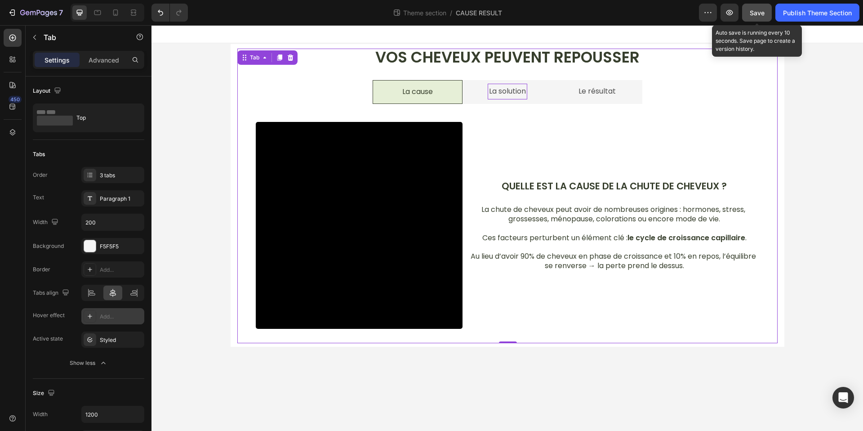
click at [753, 8] on div "Save" at bounding box center [757, 12] width 15 height 9
click at [542, 86] on li "La solution" at bounding box center [507, 92] width 90 height 24
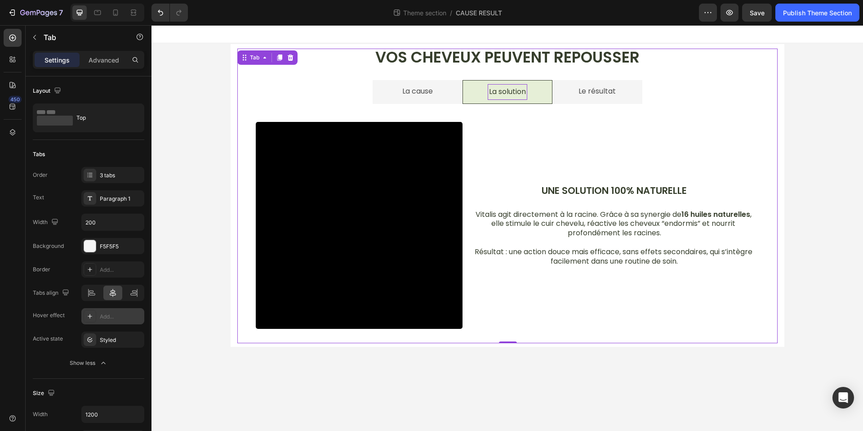
click at [575, 89] on li "Le résultat" at bounding box center [597, 92] width 90 height 24
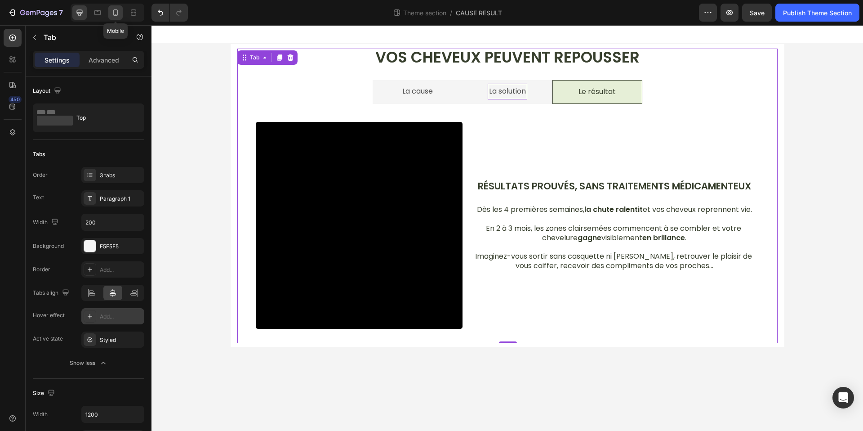
click at [115, 15] on icon at bounding box center [115, 12] width 5 height 6
type input "Auto"
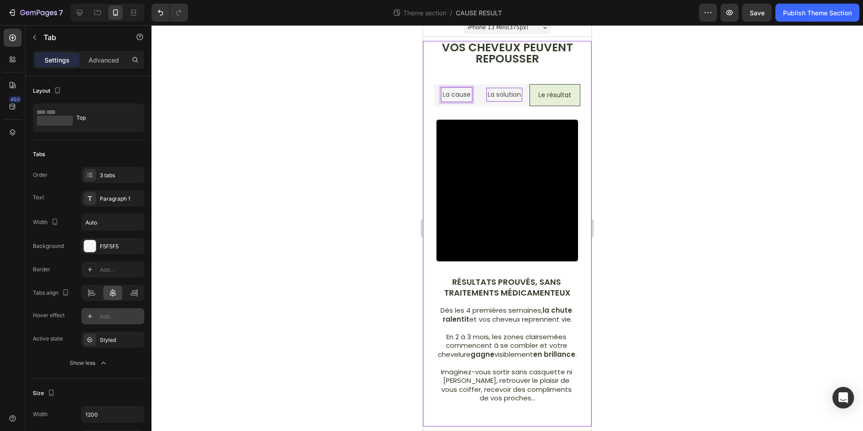
click at [471, 84] on li "La cause" at bounding box center [456, 95] width 45 height 22
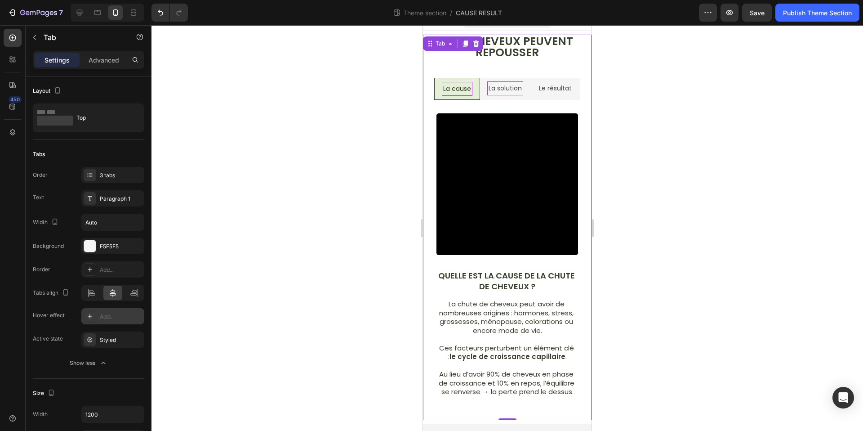
scroll to position [13, 0]
click at [691, 184] on div at bounding box center [506, 227] width 711 height 405
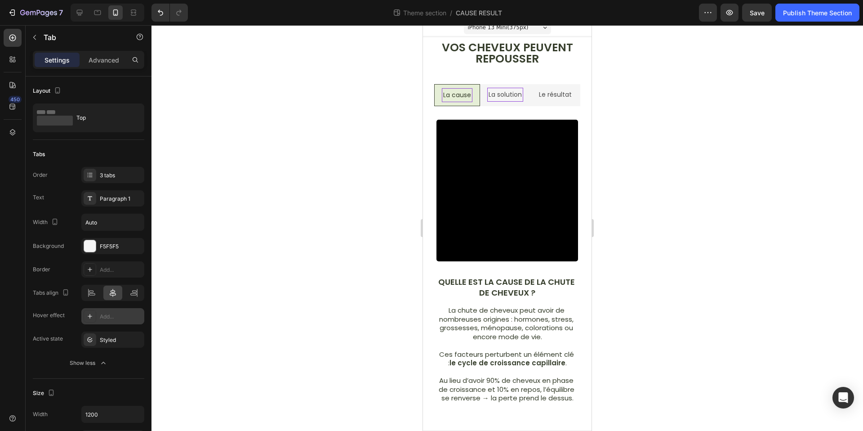
scroll to position [7, 0]
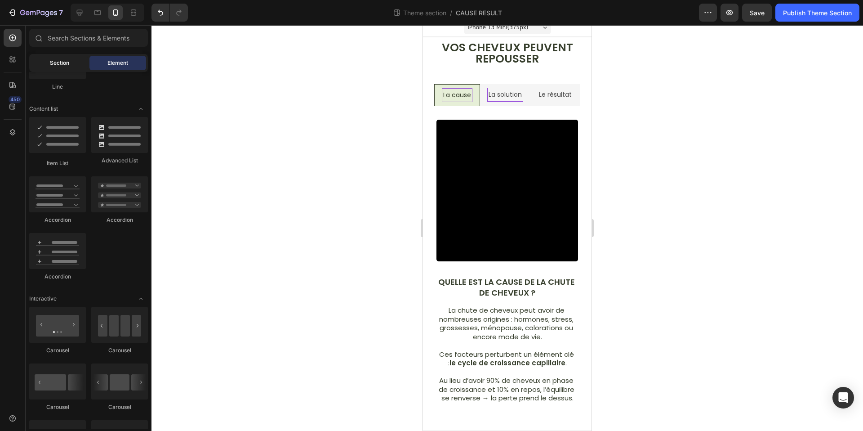
click at [59, 56] on div "Section" at bounding box center [59, 63] width 57 height 14
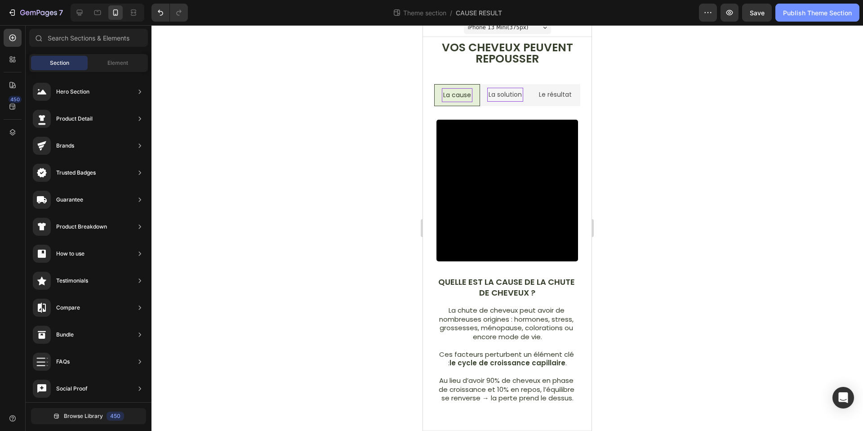
click at [810, 17] on div "Publish Theme Section" at bounding box center [817, 12] width 69 height 9
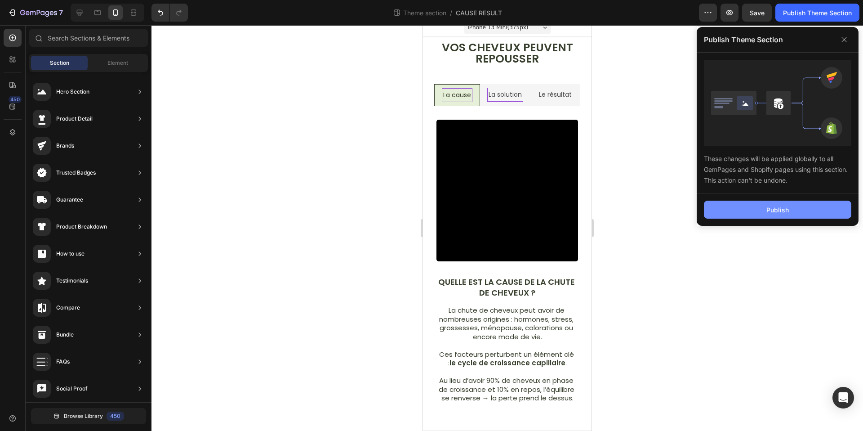
click at [759, 213] on button "Publish" at bounding box center [777, 209] width 147 height 18
